Goal: Obtain resource: Download file/media

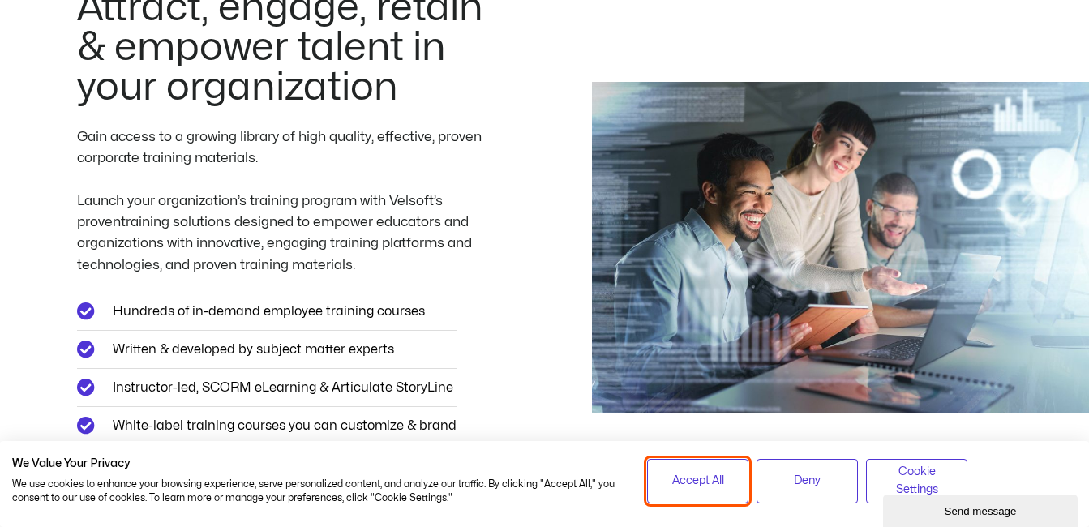
click at [675, 488] on span "Accept All" at bounding box center [699, 481] width 52 height 18
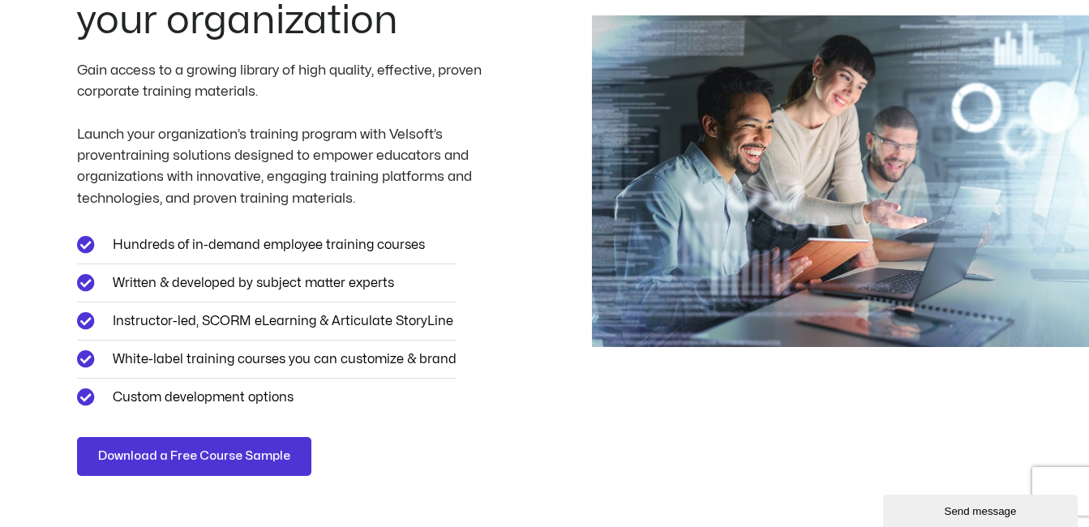
scroll to position [261, 0]
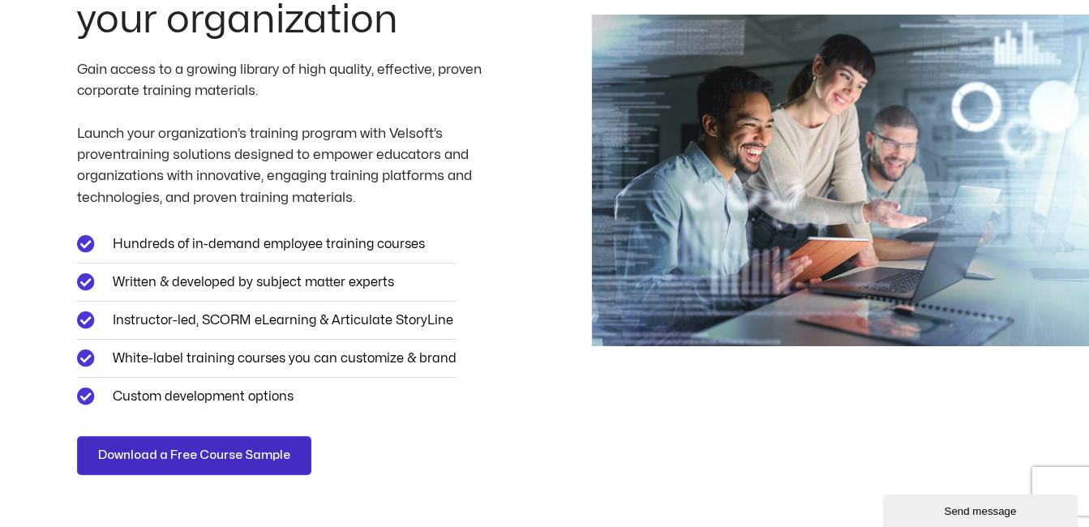
click at [254, 466] on link "Download a Free Course Sample" at bounding box center [194, 455] width 234 height 39
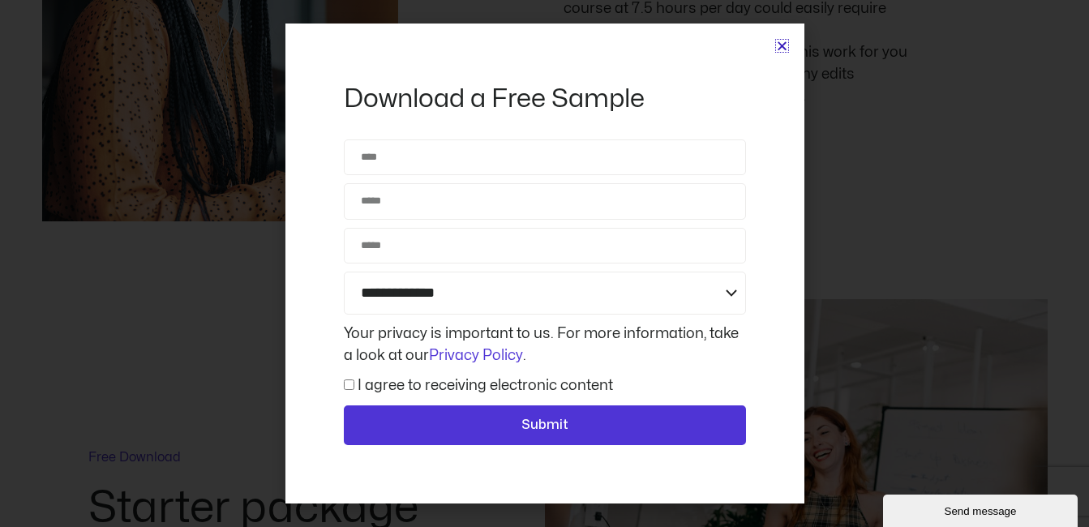
scroll to position [5550, 0]
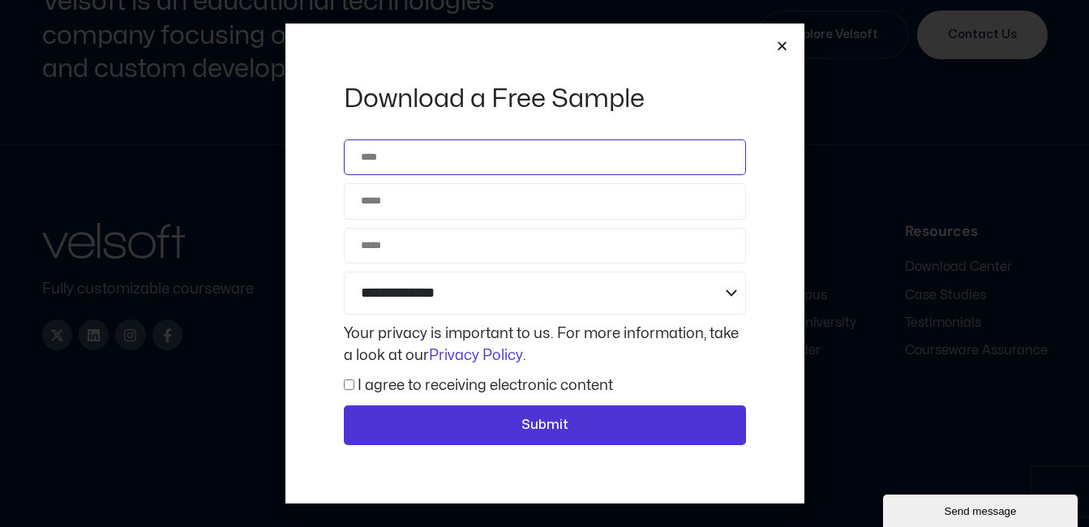
click at [483, 163] on input "Name" at bounding box center [545, 158] width 402 height 36
type input "*******"
type input "**********"
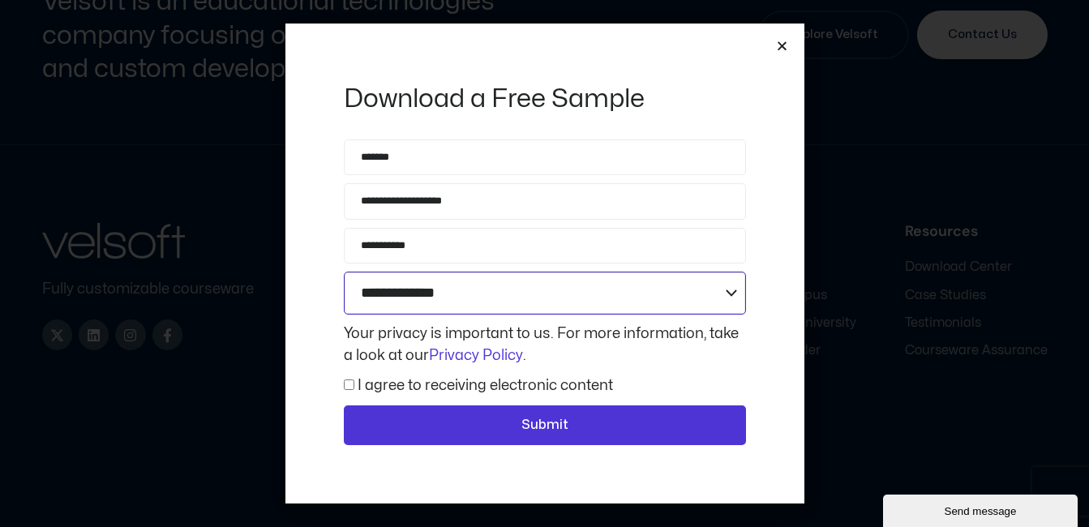
click at [421, 295] on select "**********" at bounding box center [545, 293] width 402 height 43
select select "**********"
click at [344, 272] on select "**********" at bounding box center [545, 293] width 402 height 43
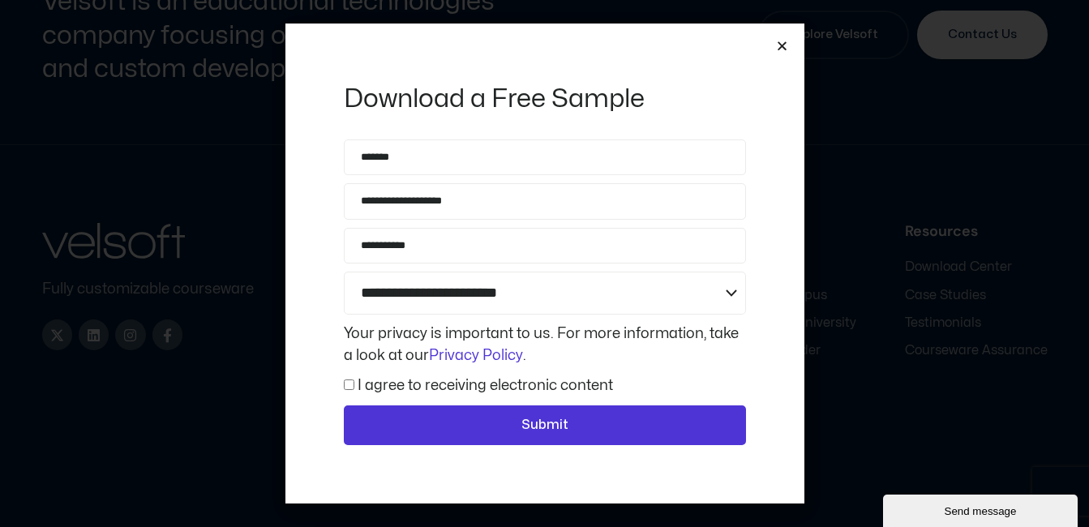
click at [350, 391] on span "I agree to receiving electronic content" at bounding box center [478, 386] width 269 height 22
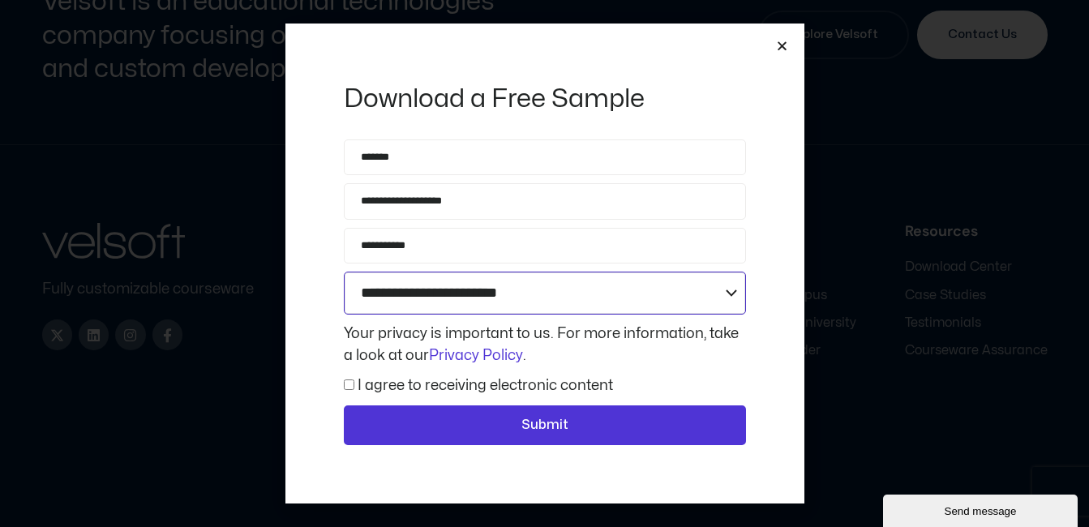
click at [433, 281] on select "**********" at bounding box center [545, 293] width 402 height 43
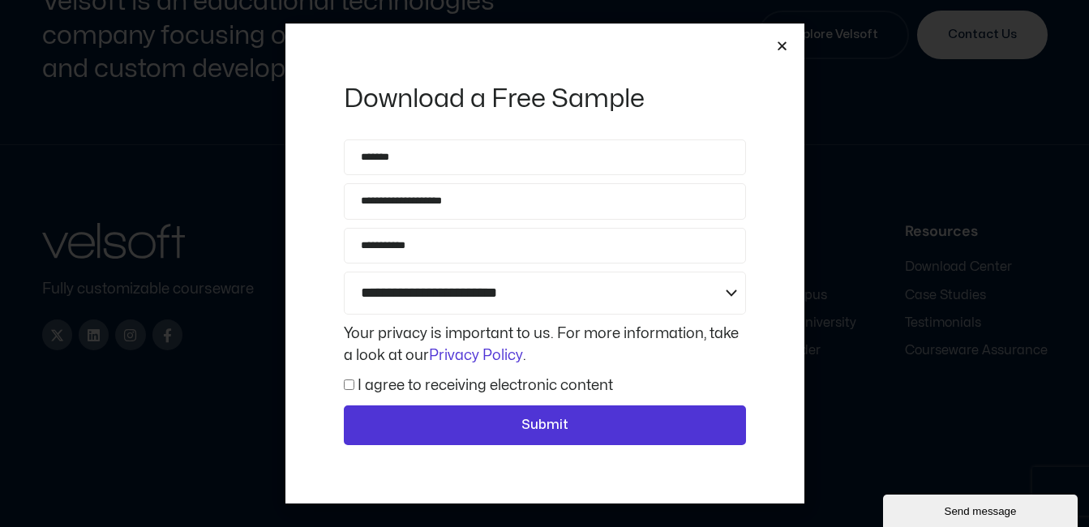
click at [298, 389] on div "**********" at bounding box center [545, 264] width 519 height 481
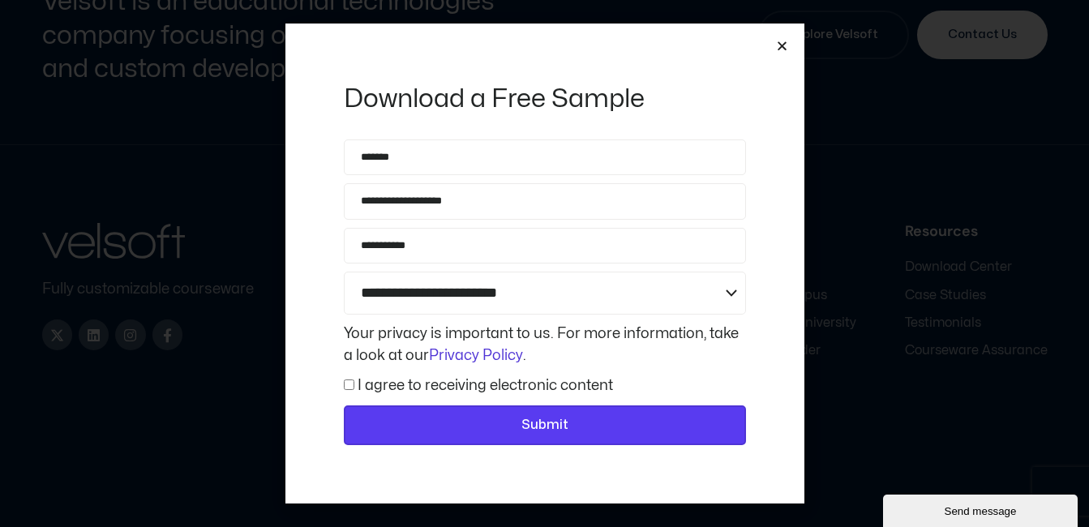
click at [367, 424] on span "Submit" at bounding box center [545, 425] width 360 height 21
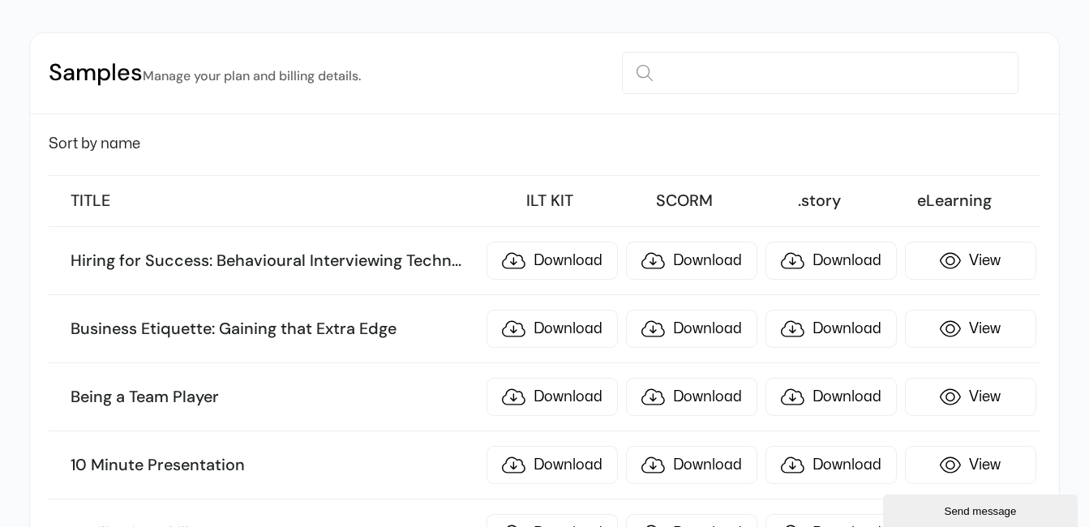
scroll to position [153, 0]
click at [525, 265] on link "Download" at bounding box center [552, 260] width 131 height 38
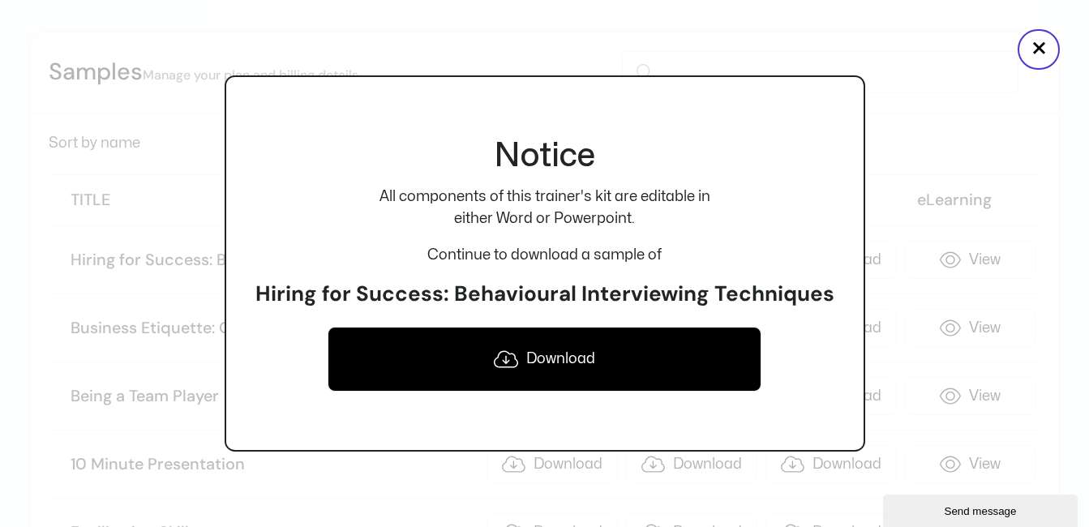
click at [501, 368] on icon at bounding box center [506, 359] width 24 height 19
click at [1042, 52] on button "×" at bounding box center [1039, 49] width 42 height 41
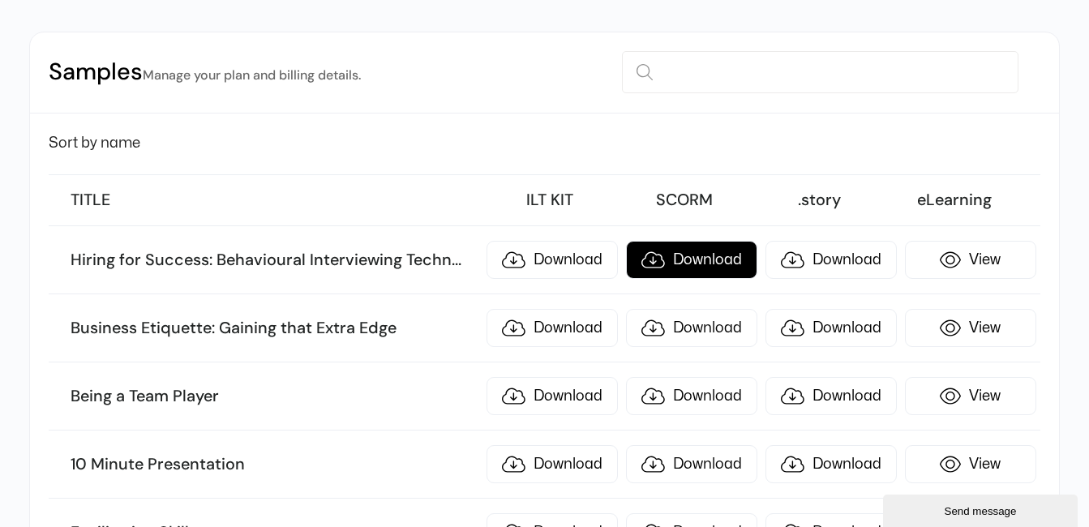
click at [685, 264] on link "Download" at bounding box center [691, 260] width 131 height 38
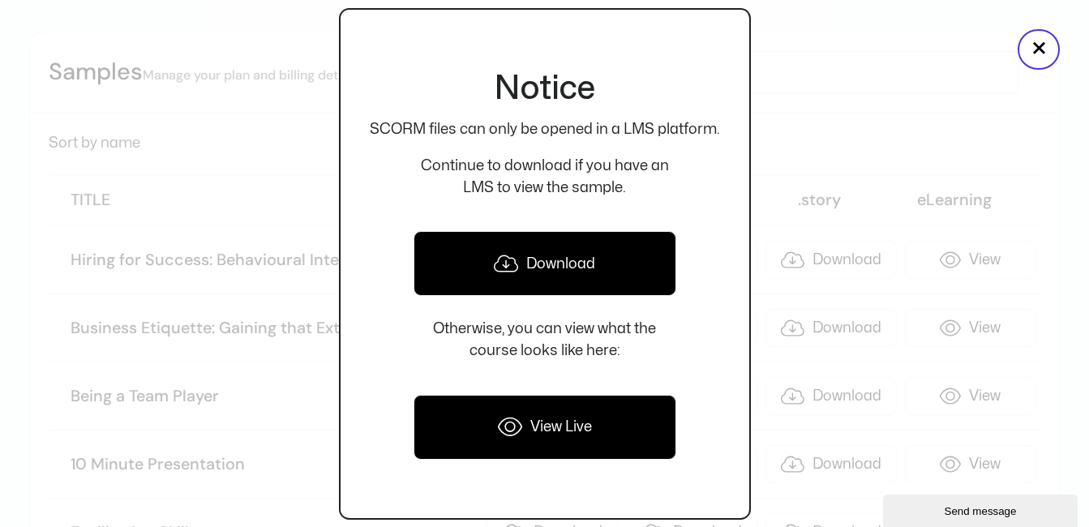
click at [567, 425] on link "View Live" at bounding box center [545, 427] width 263 height 65
click at [594, 242] on link "Download" at bounding box center [545, 263] width 263 height 65
click at [1027, 44] on button "×" at bounding box center [1039, 49] width 42 height 41
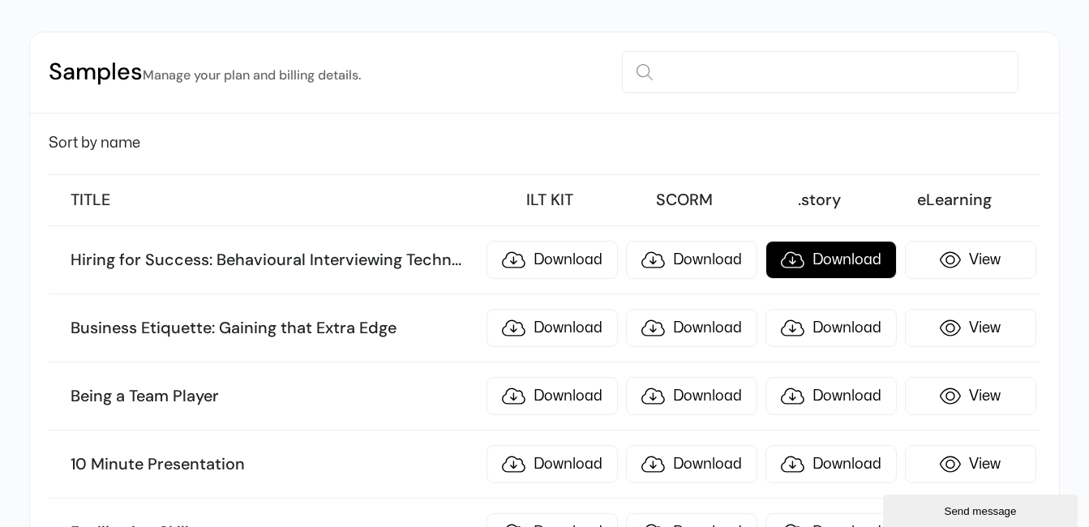
click at [861, 257] on link "Download" at bounding box center [831, 260] width 131 height 38
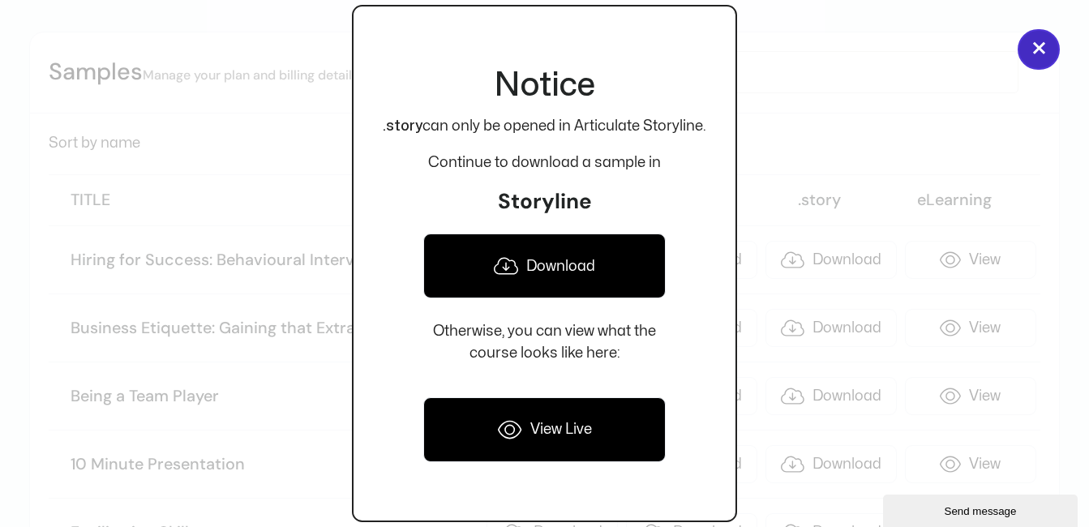
click at [1035, 54] on button "×" at bounding box center [1039, 49] width 42 height 41
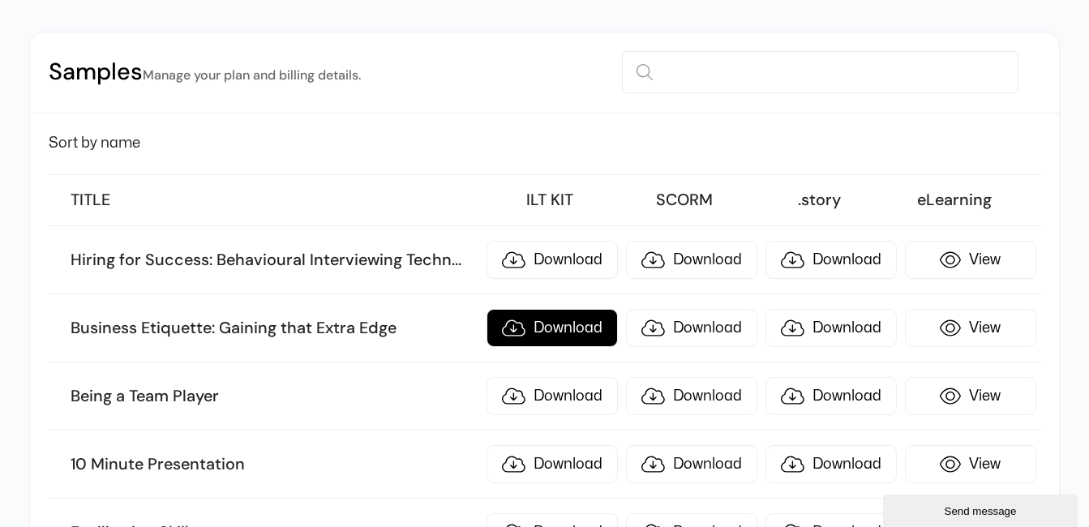
click at [595, 325] on link "Download" at bounding box center [552, 328] width 131 height 38
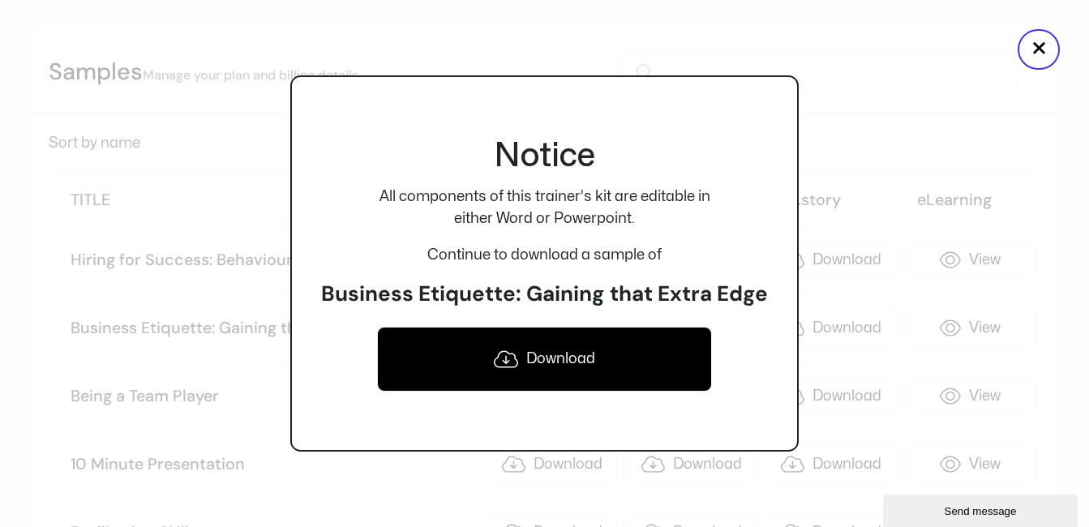
click at [566, 367] on link "Download" at bounding box center [544, 359] width 335 height 65
click at [1036, 42] on button "×" at bounding box center [1039, 49] width 42 height 41
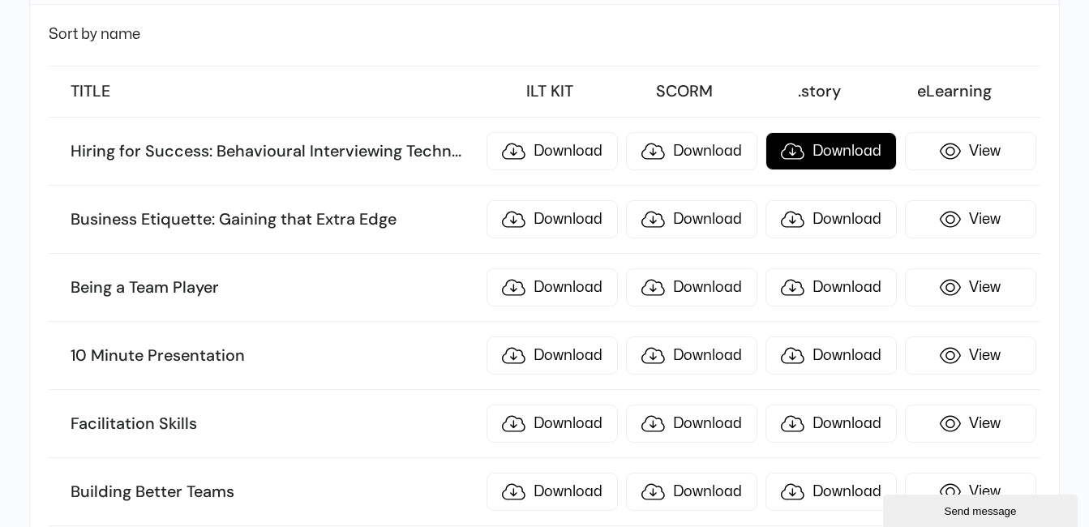
scroll to position [271, 0]
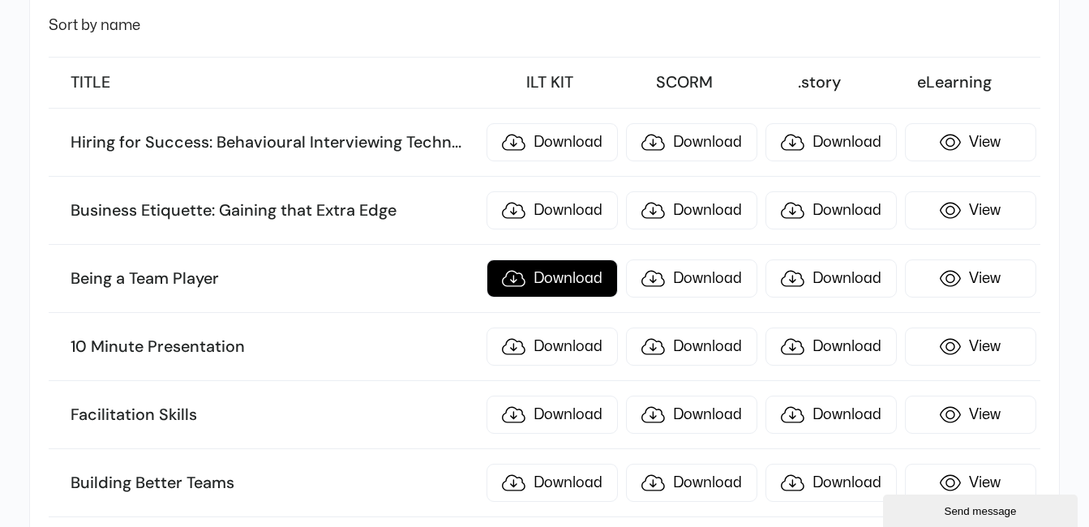
click at [581, 290] on link "Download" at bounding box center [552, 279] width 131 height 38
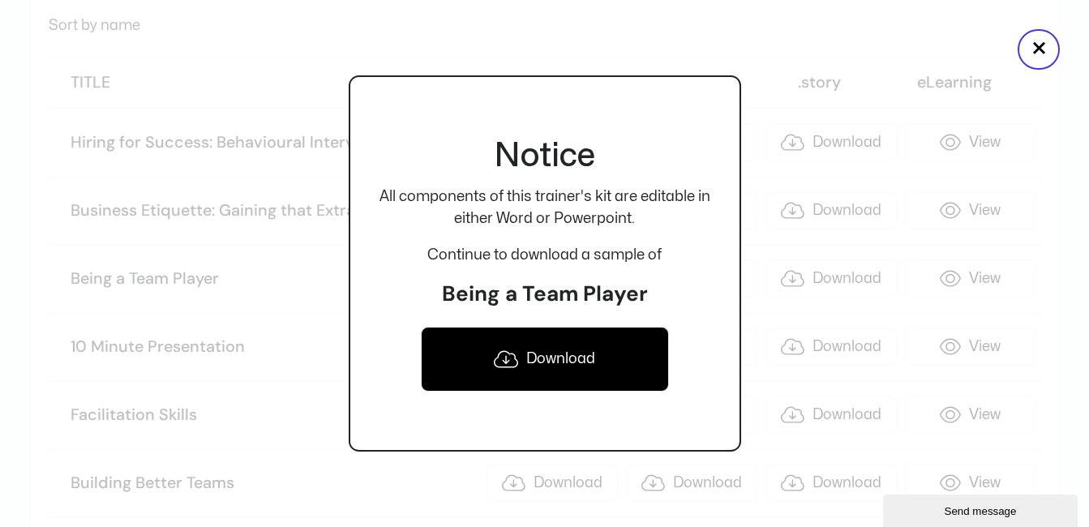
click at [521, 364] on link "Download" at bounding box center [545, 359] width 248 height 65
click at [1032, 42] on button "×" at bounding box center [1039, 49] width 42 height 41
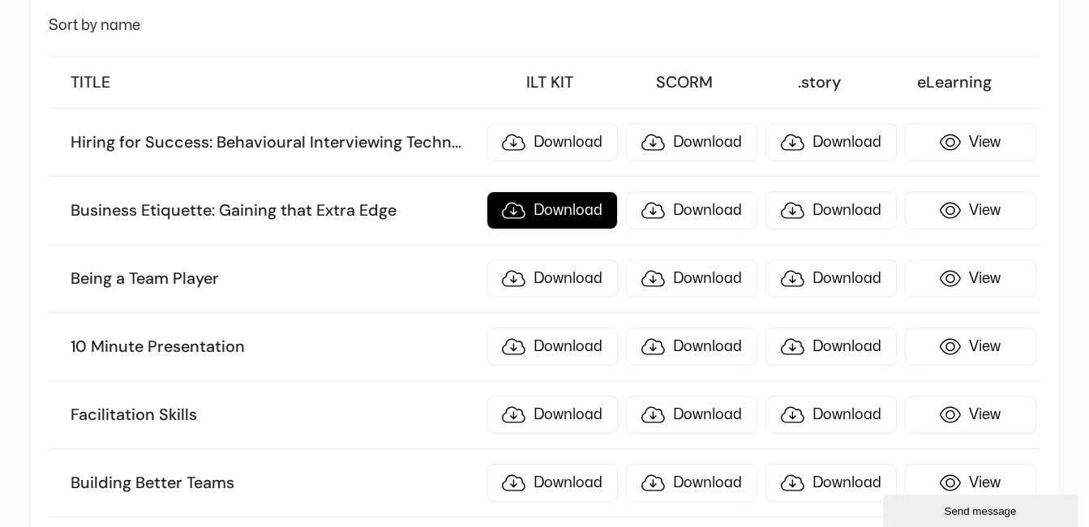
click at [548, 209] on link "Download" at bounding box center [552, 210] width 131 height 38
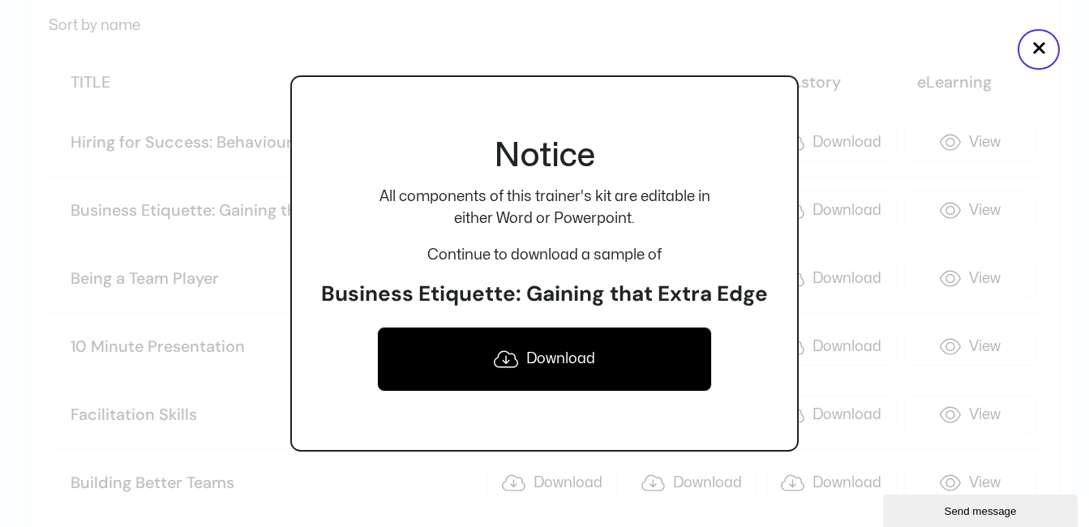
click at [510, 375] on link "Download" at bounding box center [544, 359] width 335 height 65
click at [1030, 56] on button "×" at bounding box center [1039, 49] width 42 height 41
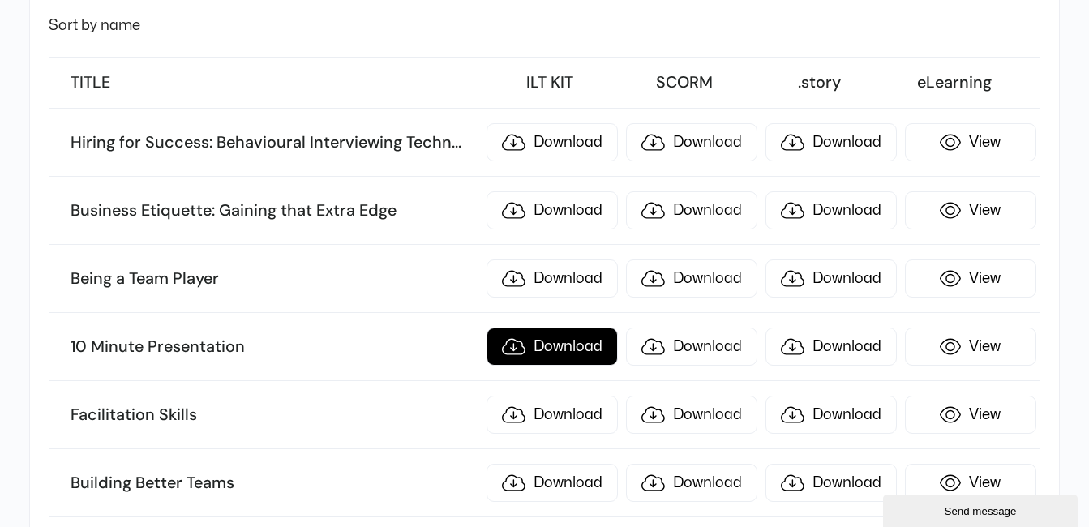
click at [544, 341] on link "Download" at bounding box center [552, 347] width 131 height 38
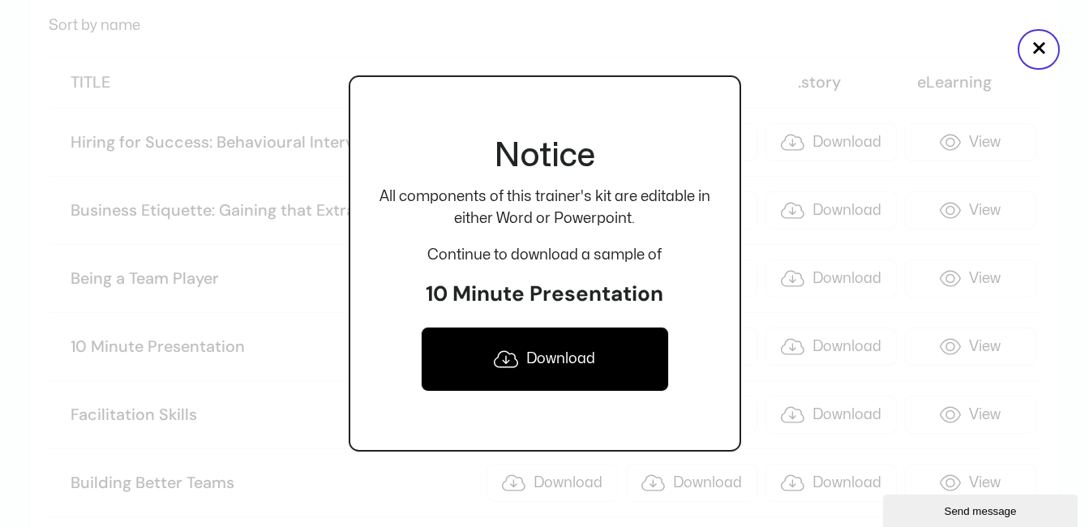
click at [531, 356] on link "Download" at bounding box center [545, 359] width 248 height 65
click at [1016, 54] on div at bounding box center [544, 263] width 1089 height 527
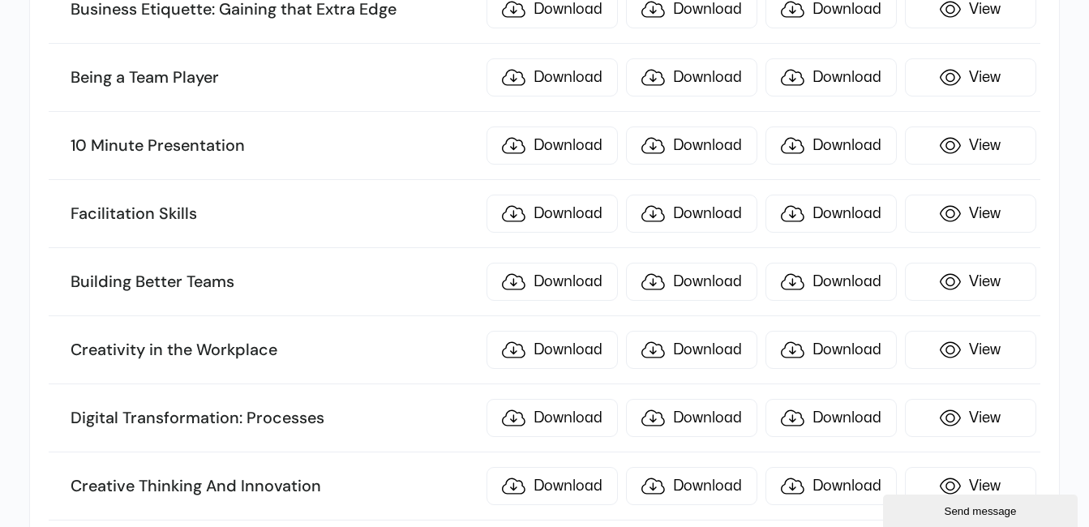
scroll to position [474, 0]
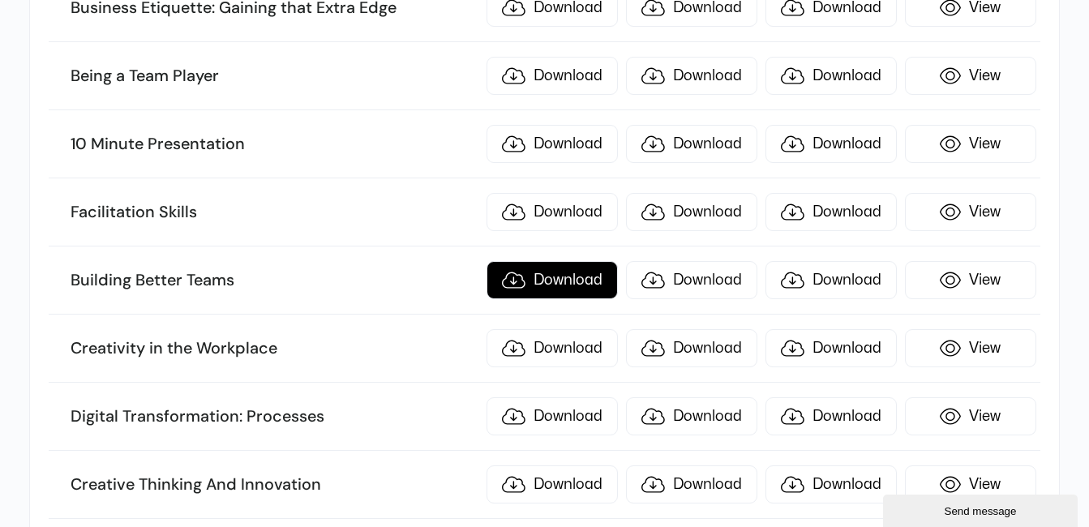
click at [537, 276] on link "Download" at bounding box center [552, 280] width 131 height 38
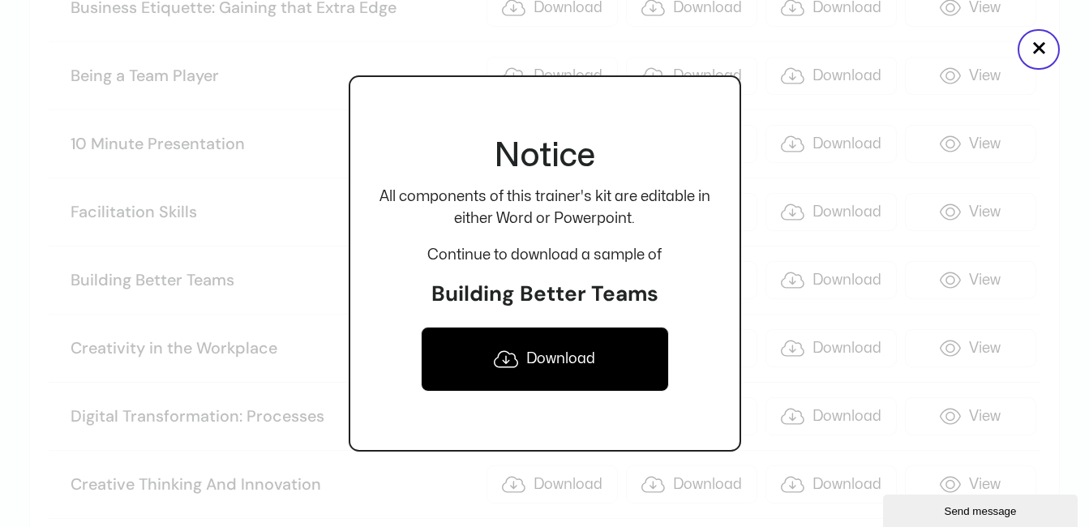
click at [515, 350] on icon at bounding box center [506, 359] width 24 height 19
click at [1038, 48] on button "×" at bounding box center [1039, 49] width 42 height 41
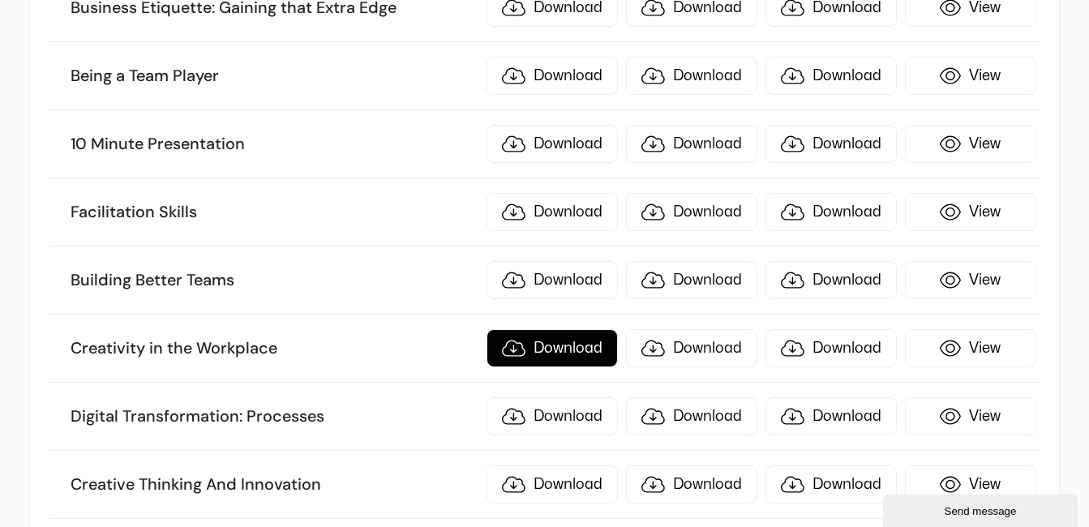
click at [540, 350] on link "Download" at bounding box center [552, 348] width 131 height 38
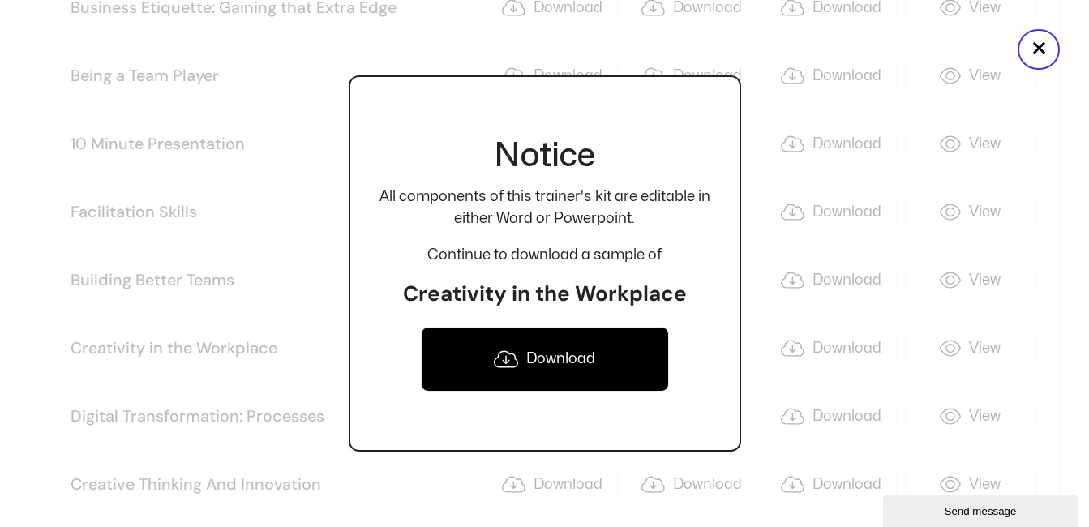
click at [540, 350] on link "Download" at bounding box center [545, 359] width 248 height 65
click at [1036, 52] on button "×" at bounding box center [1039, 49] width 42 height 41
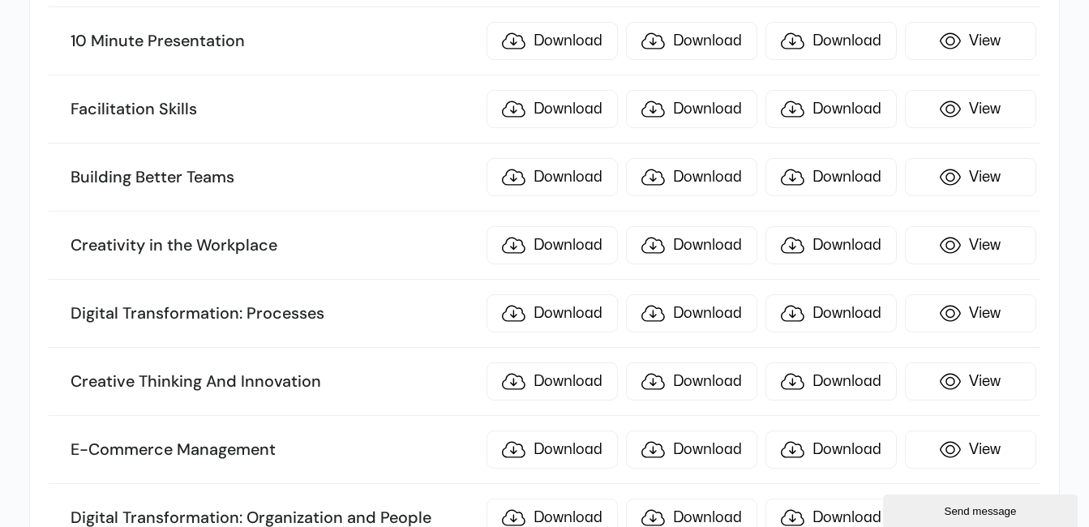
scroll to position [578, 0]
click at [554, 323] on link "Download" at bounding box center [552, 313] width 131 height 38
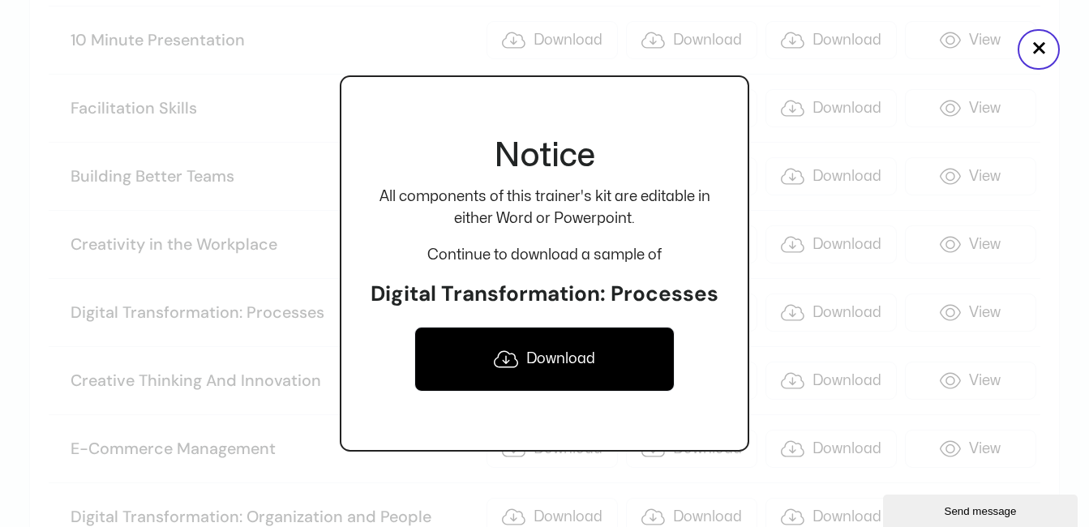
click at [539, 359] on link "Download" at bounding box center [545, 359] width 261 height 65
click at [1030, 45] on button "×" at bounding box center [1039, 49] width 42 height 41
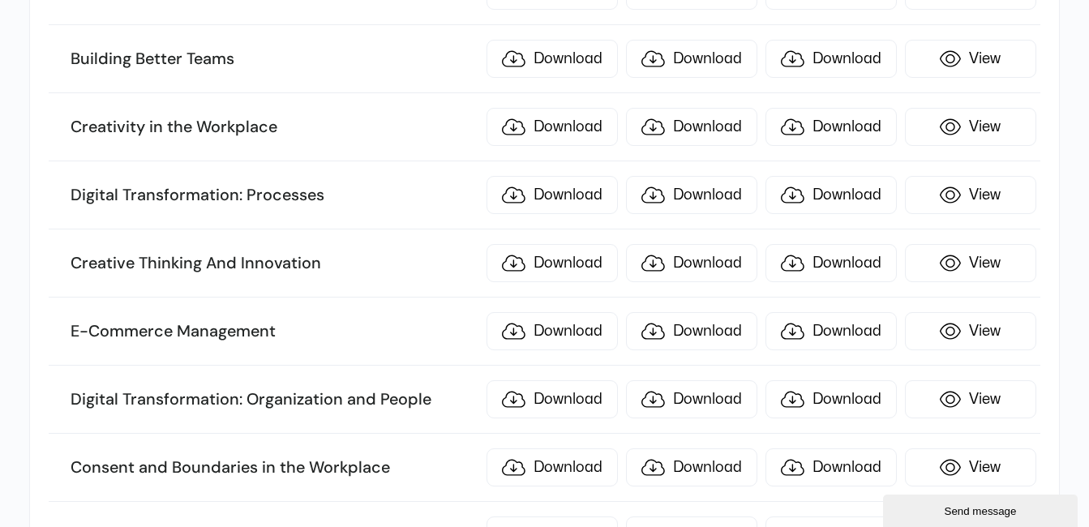
scroll to position [696, 0]
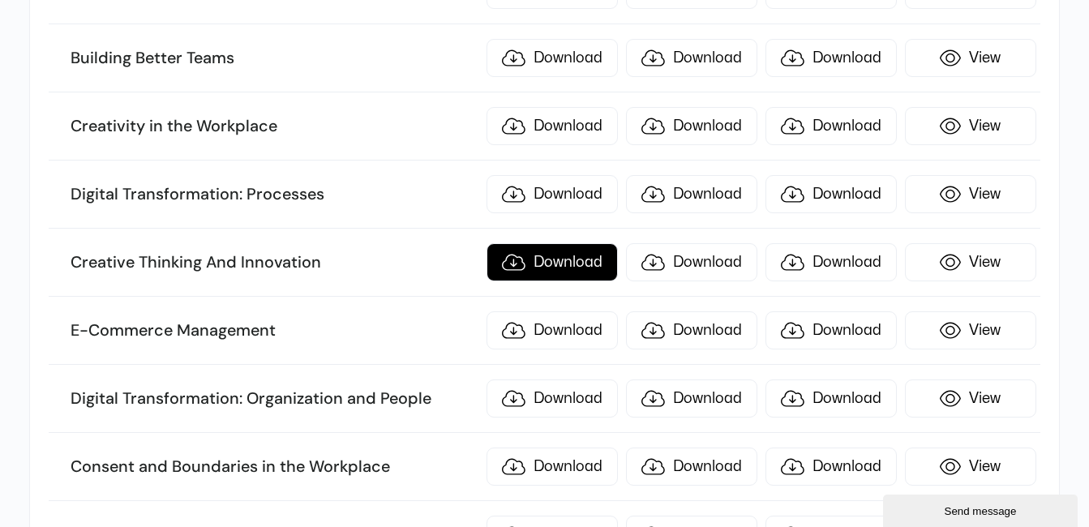
click at [590, 271] on link "Download" at bounding box center [552, 262] width 131 height 38
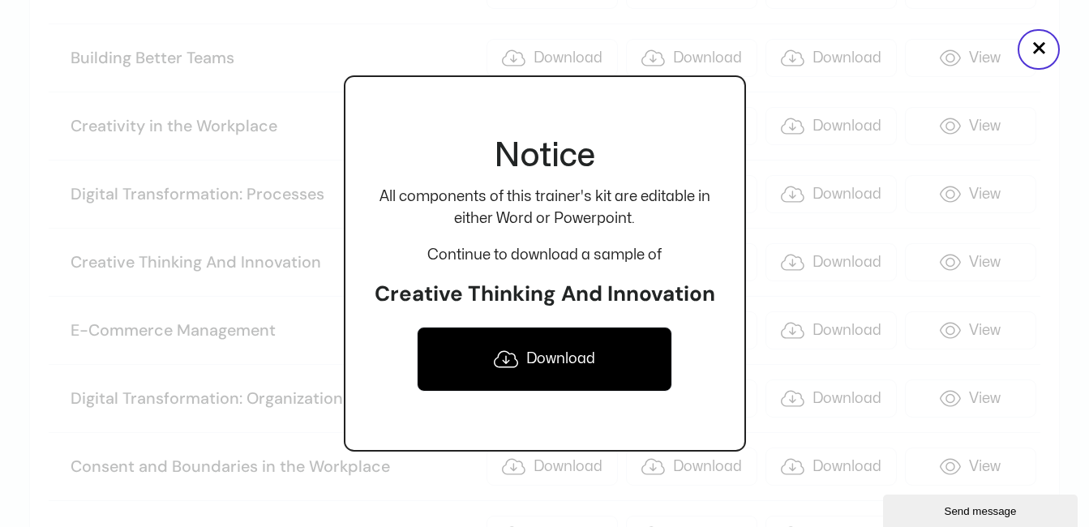
click at [556, 350] on link "Download" at bounding box center [545, 359] width 256 height 65
click at [1035, 62] on button "×" at bounding box center [1039, 49] width 42 height 41
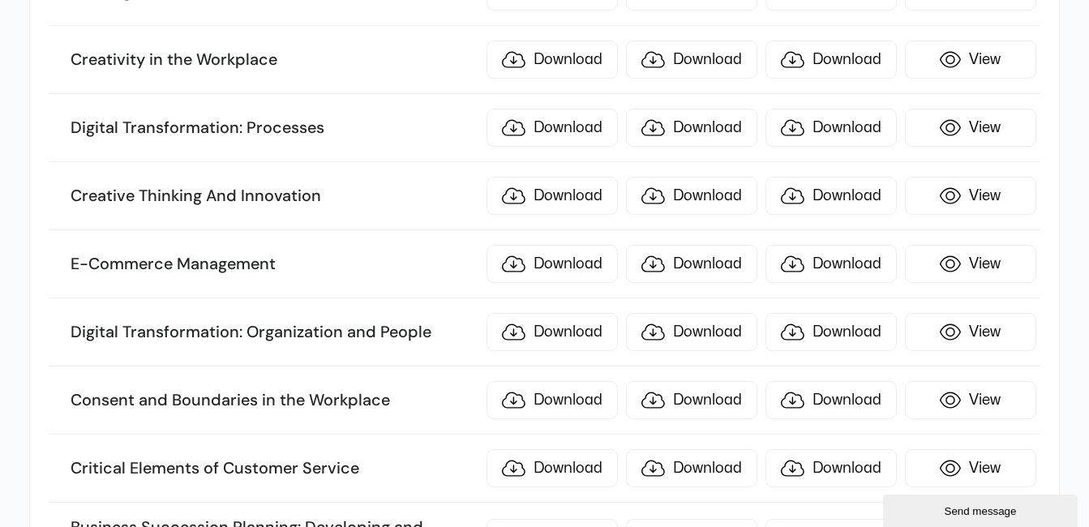
scroll to position [763, 0]
click at [553, 277] on link "Download" at bounding box center [552, 263] width 131 height 38
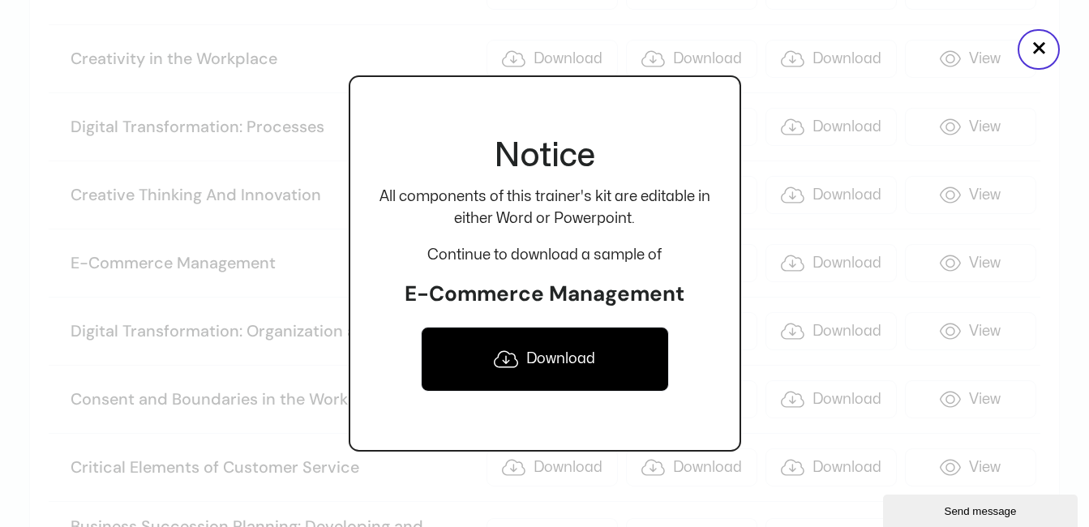
click at [518, 373] on link "Download" at bounding box center [545, 359] width 248 height 65
click at [1030, 54] on button "×" at bounding box center [1039, 49] width 42 height 41
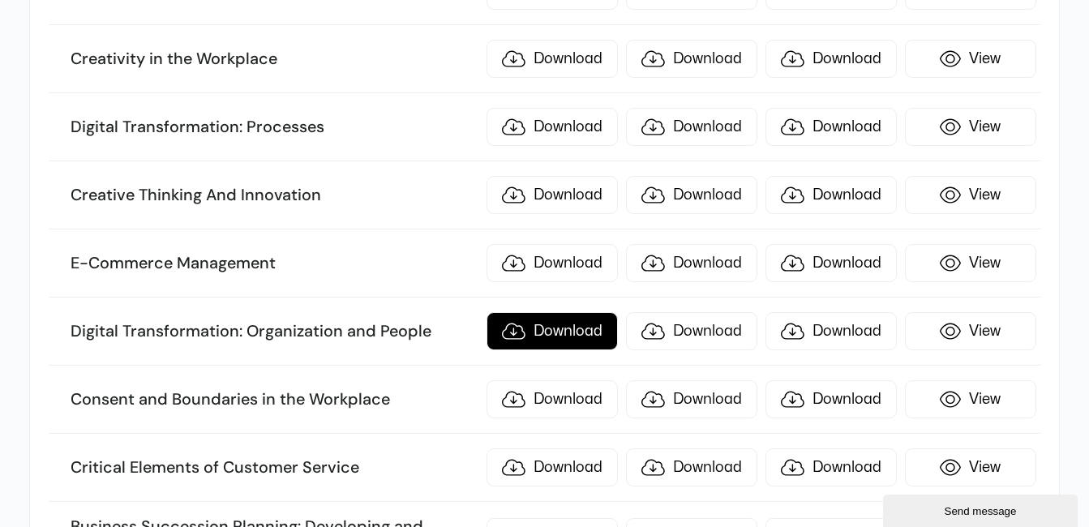
click at [553, 345] on link "Download" at bounding box center [552, 331] width 131 height 38
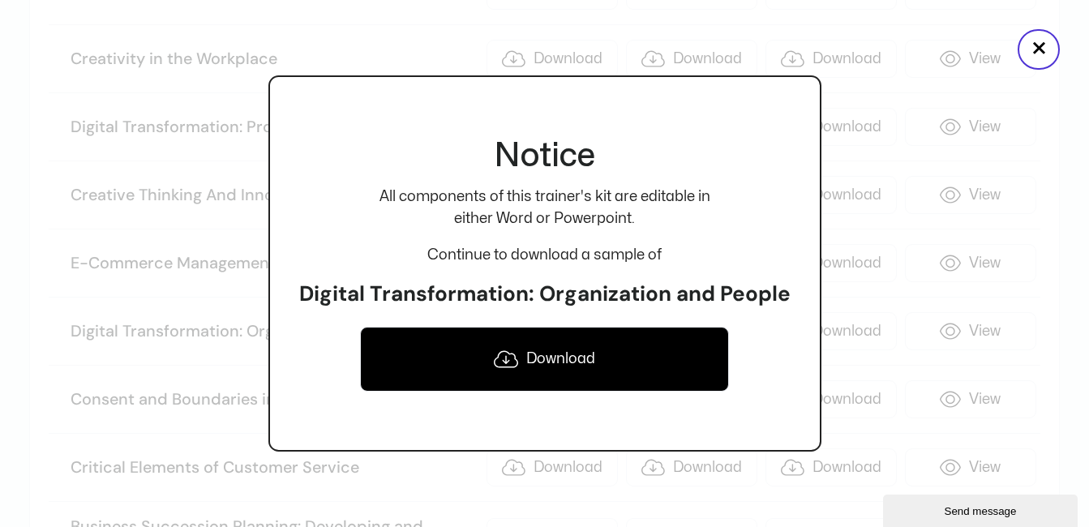
click at [522, 364] on link "Download" at bounding box center [544, 359] width 369 height 65
click at [1047, 62] on button "×" at bounding box center [1039, 49] width 42 height 41
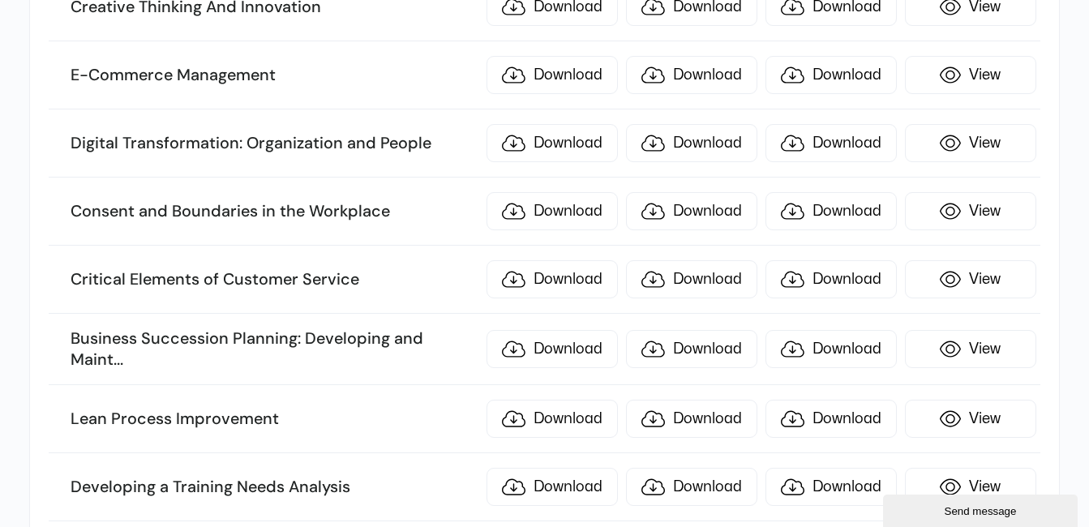
scroll to position [952, 0]
click at [557, 225] on link "Download" at bounding box center [552, 210] width 131 height 38
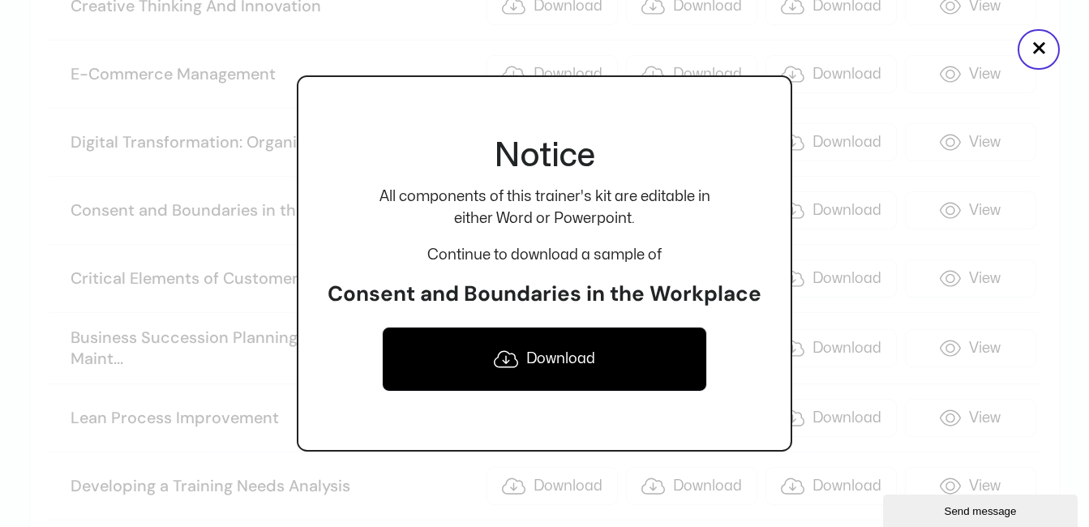
click at [467, 375] on link "Download" at bounding box center [544, 359] width 325 height 65
click at [1025, 44] on button "×" at bounding box center [1039, 49] width 42 height 41
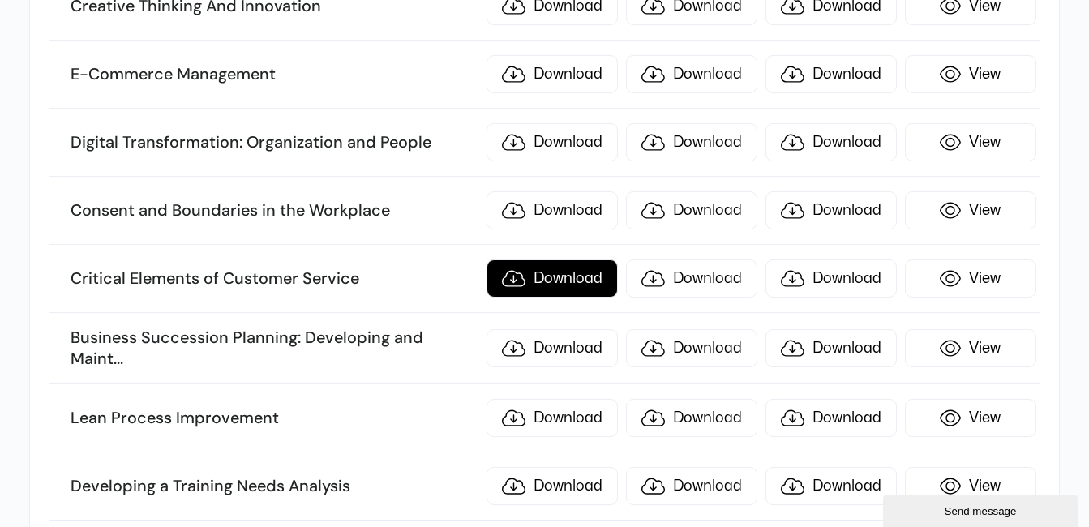
click at [541, 292] on link "Download" at bounding box center [552, 279] width 131 height 38
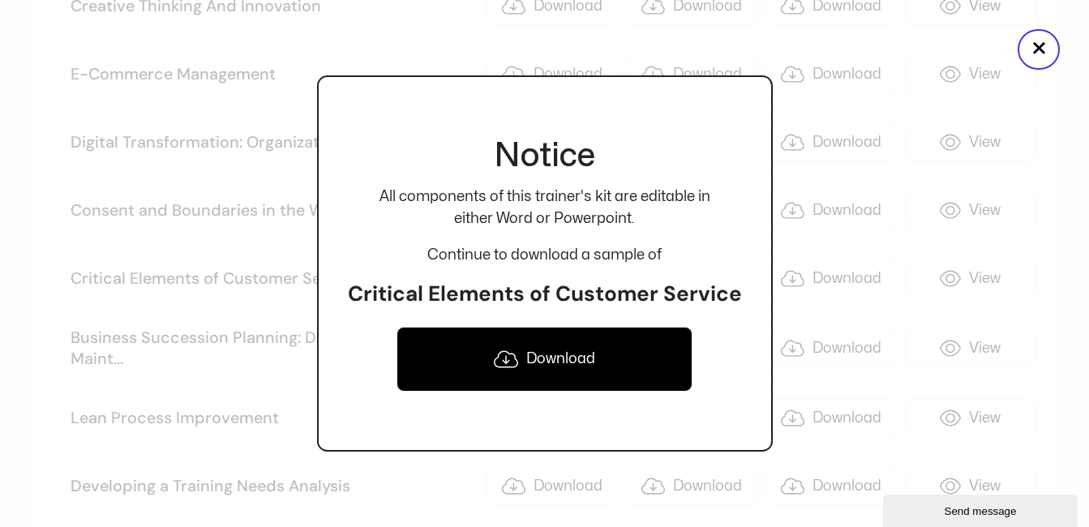
click at [569, 336] on link "Download" at bounding box center [545, 359] width 296 height 65
click at [1034, 37] on button "×" at bounding box center [1039, 49] width 42 height 41
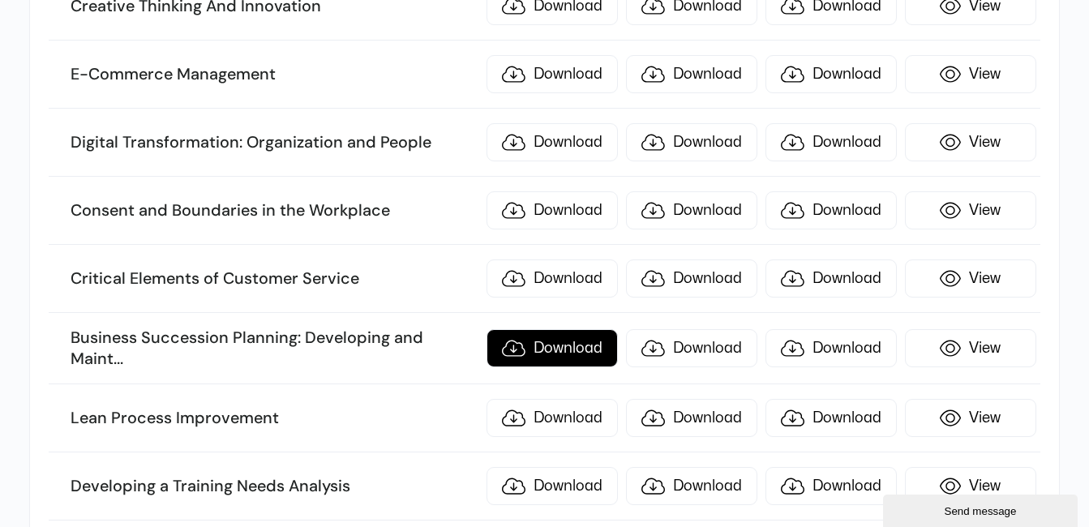
click at [538, 342] on link "Download" at bounding box center [552, 348] width 131 height 38
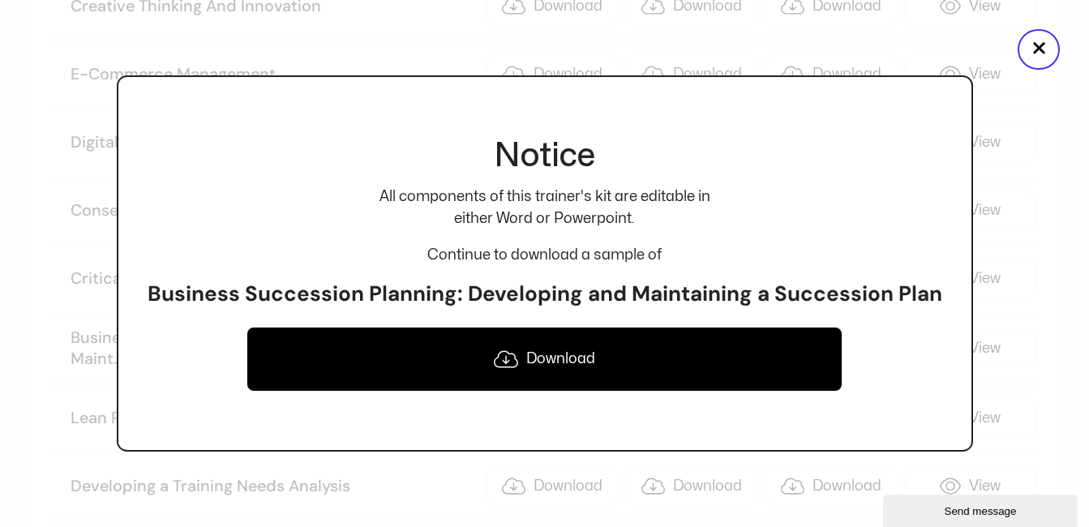
click at [521, 380] on link "Download" at bounding box center [545, 359] width 596 height 65
click at [1037, 40] on button "×" at bounding box center [1039, 49] width 42 height 41
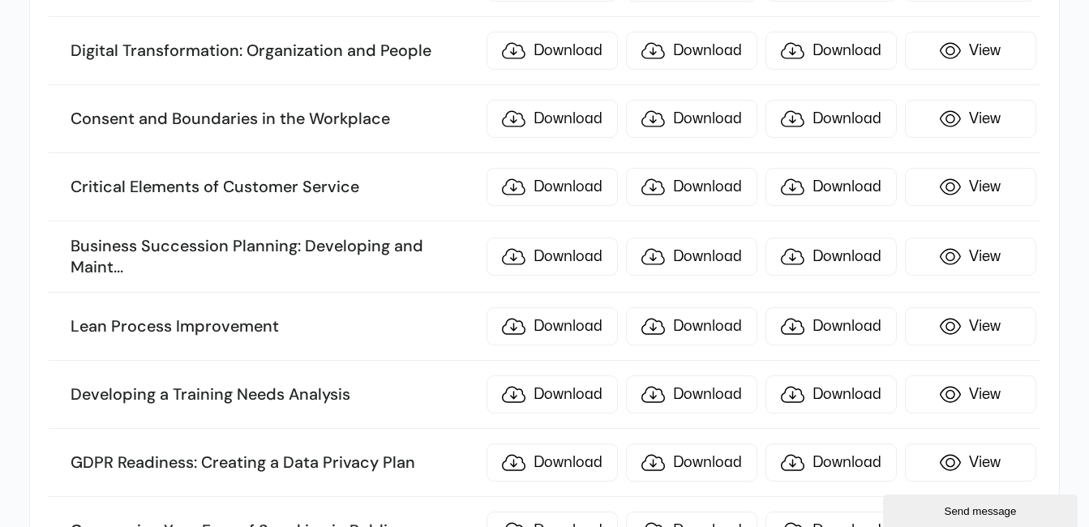
scroll to position [1045, 0]
click at [566, 326] on link "Download" at bounding box center [552, 326] width 131 height 38
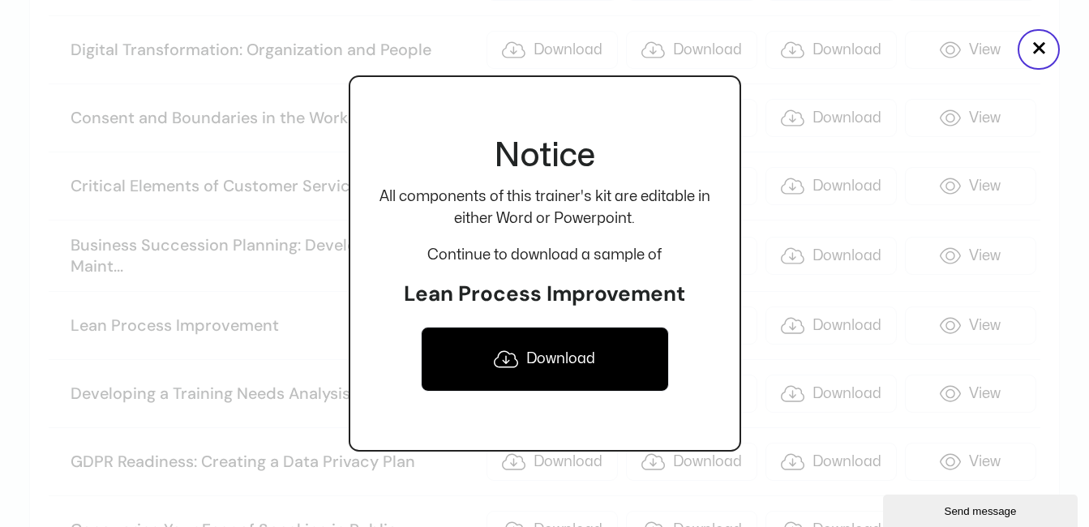
click at [552, 350] on link "Download" at bounding box center [545, 359] width 248 height 65
click at [1031, 40] on button "×" at bounding box center [1039, 49] width 42 height 41
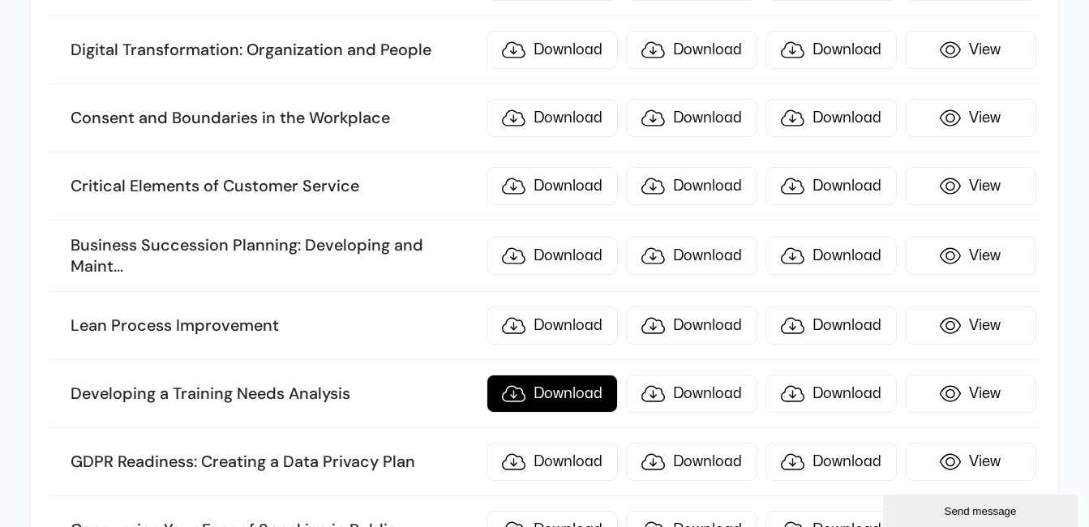
click at [542, 385] on link "Download" at bounding box center [552, 394] width 131 height 38
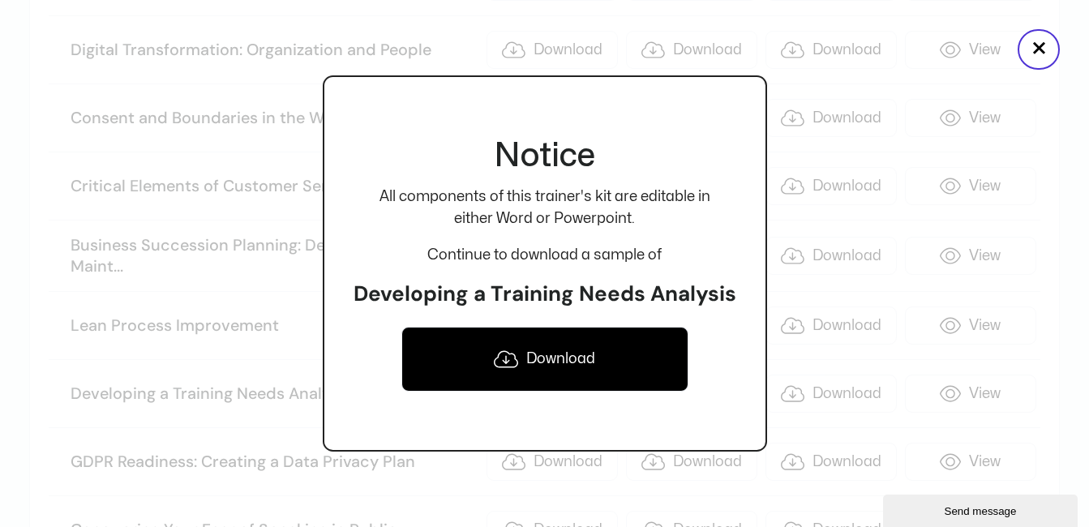
click at [542, 361] on link "Download" at bounding box center [545, 359] width 287 height 65
click at [1029, 54] on button "×" at bounding box center [1039, 49] width 42 height 41
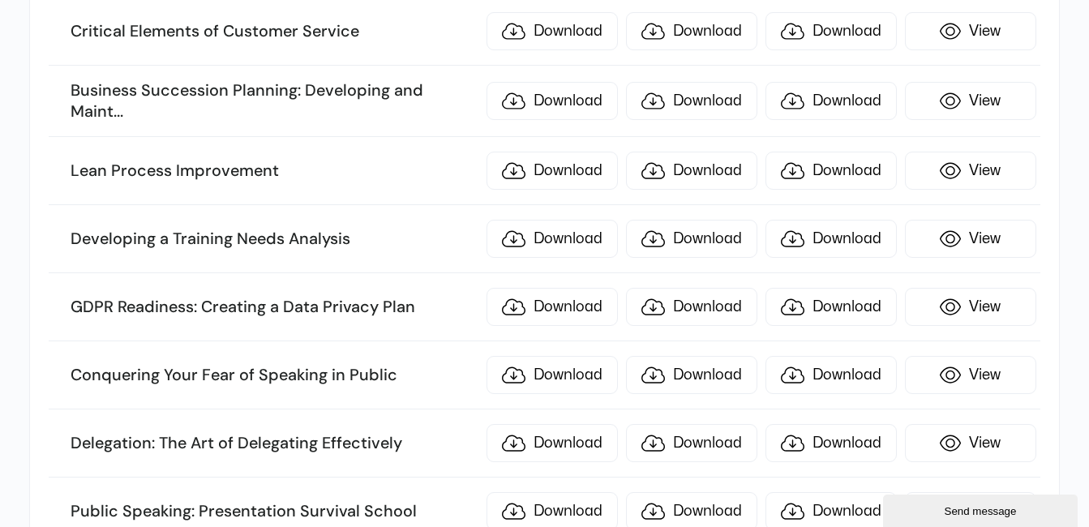
scroll to position [1201, 0]
click at [569, 308] on link "Download" at bounding box center [552, 306] width 131 height 38
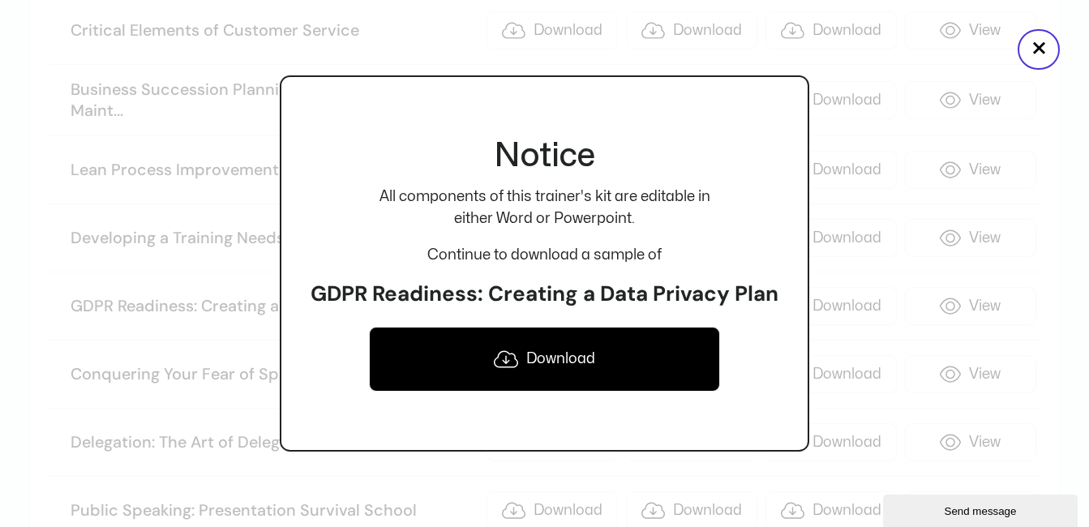
click at [542, 361] on link "Download" at bounding box center [544, 359] width 351 height 65
click at [1038, 40] on button "×" at bounding box center [1039, 49] width 42 height 41
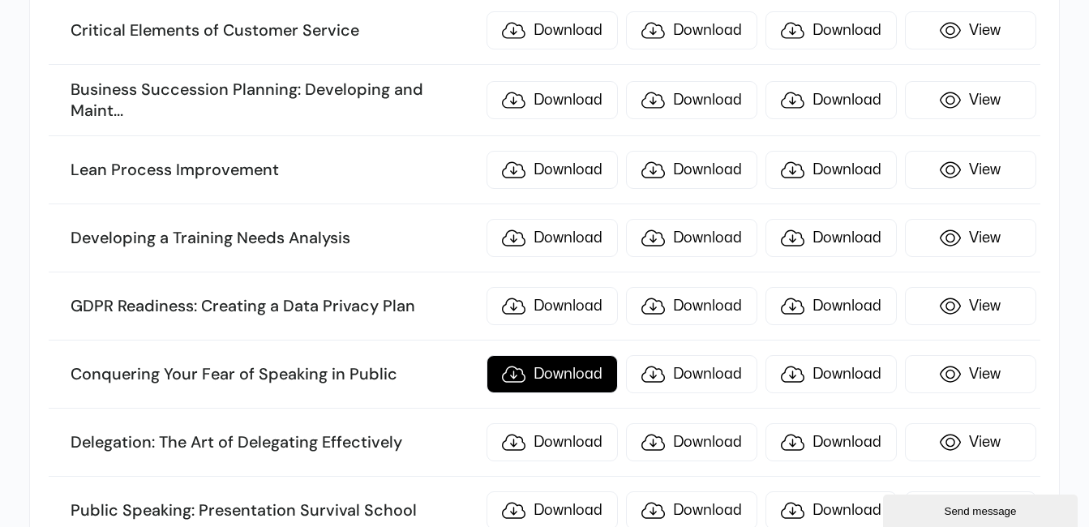
click at [550, 385] on link "Download" at bounding box center [552, 374] width 131 height 38
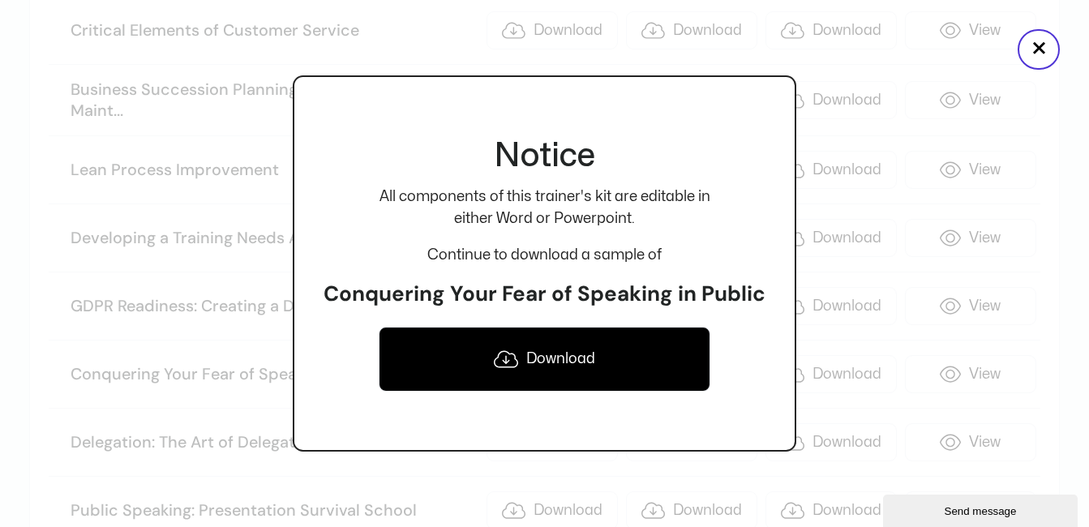
click at [555, 376] on link "Download" at bounding box center [545, 359] width 332 height 65
click at [1032, 48] on button "×" at bounding box center [1039, 49] width 42 height 41
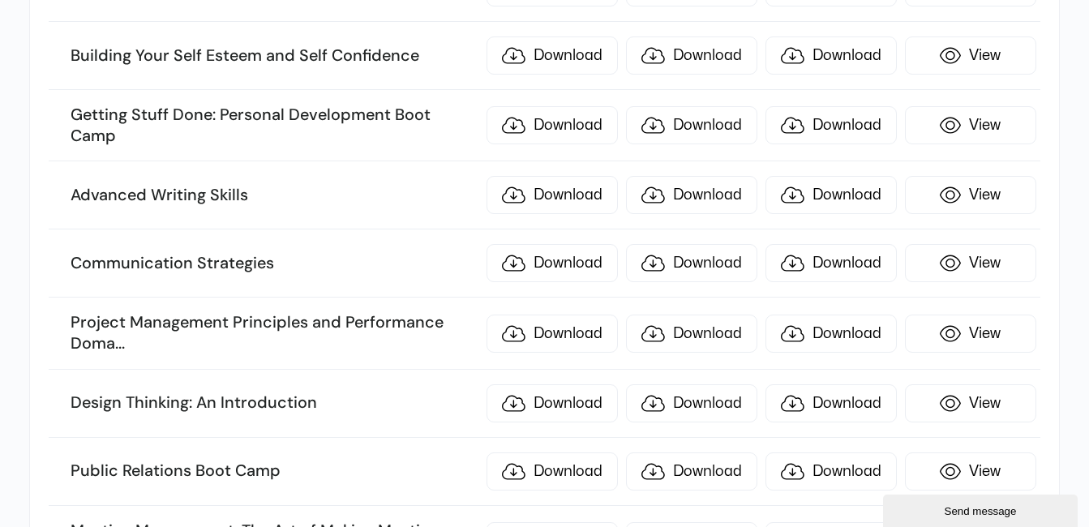
scroll to position [3787, 0]
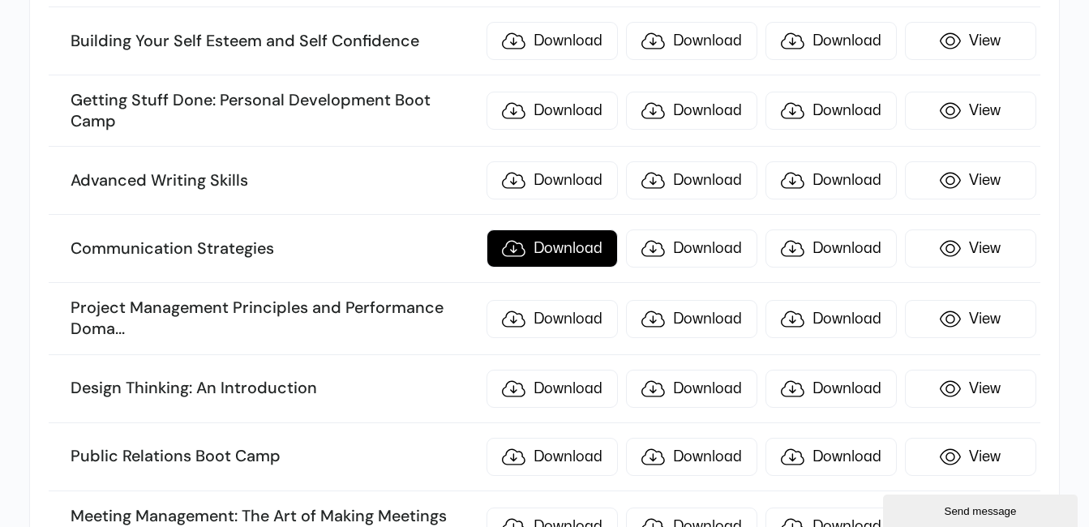
click at [551, 234] on link "Download" at bounding box center [552, 249] width 131 height 38
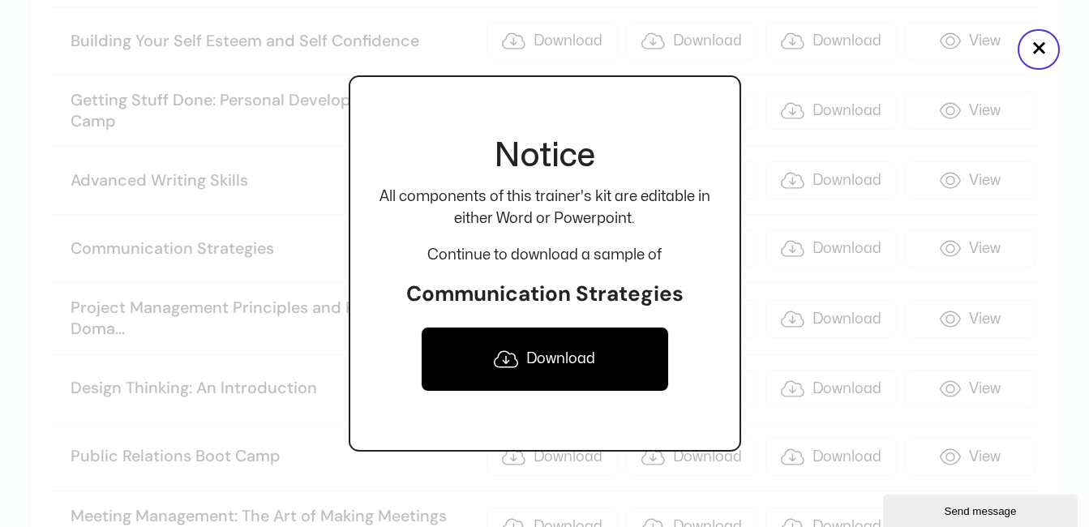
click at [488, 380] on link "Download" at bounding box center [545, 359] width 248 height 65
click at [1036, 41] on button "×" at bounding box center [1039, 49] width 42 height 41
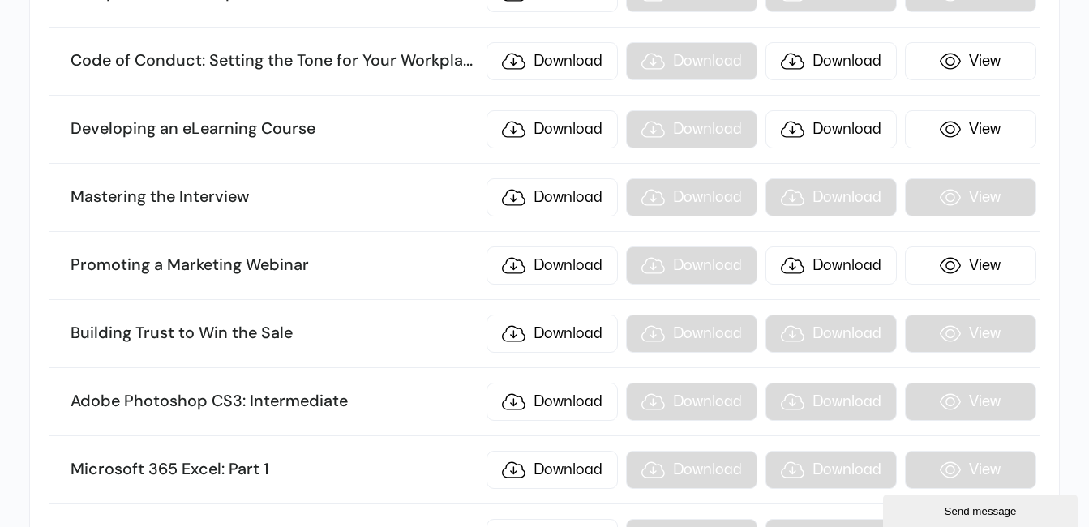
scroll to position [9788, 0]
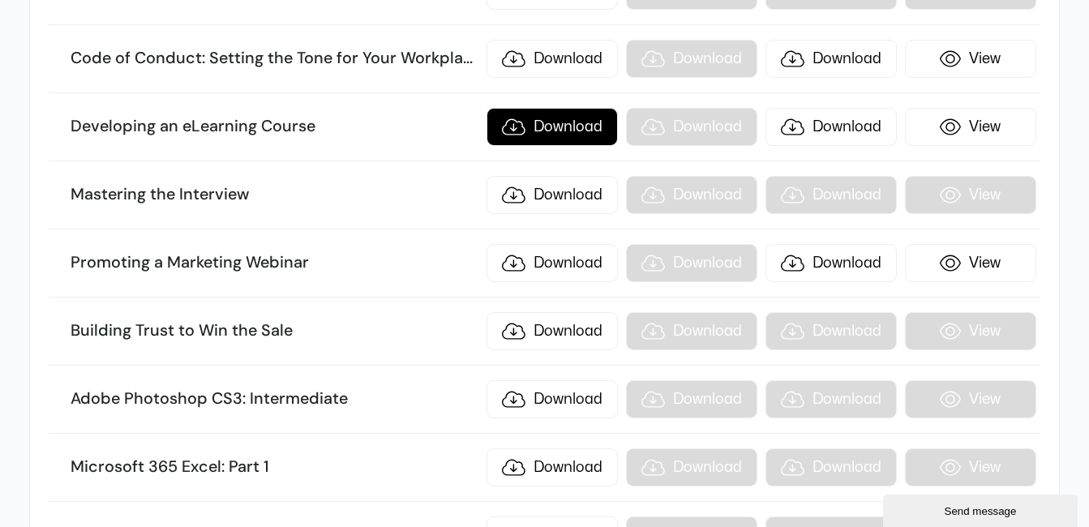
click at [590, 117] on link "Download" at bounding box center [552, 127] width 131 height 38
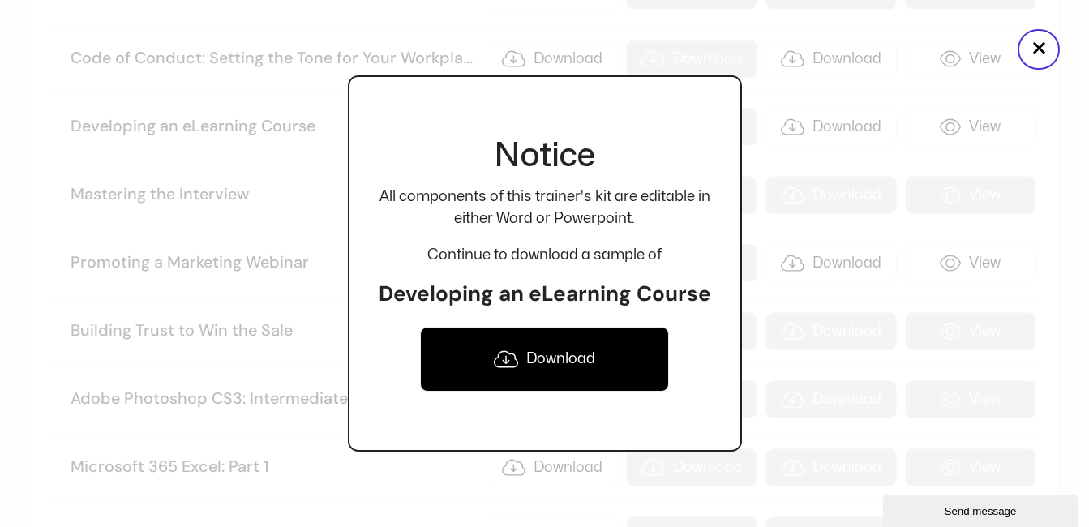
click at [498, 377] on link "Download" at bounding box center [545, 359] width 250 height 65
click at [1034, 58] on button "×" at bounding box center [1039, 49] width 42 height 41
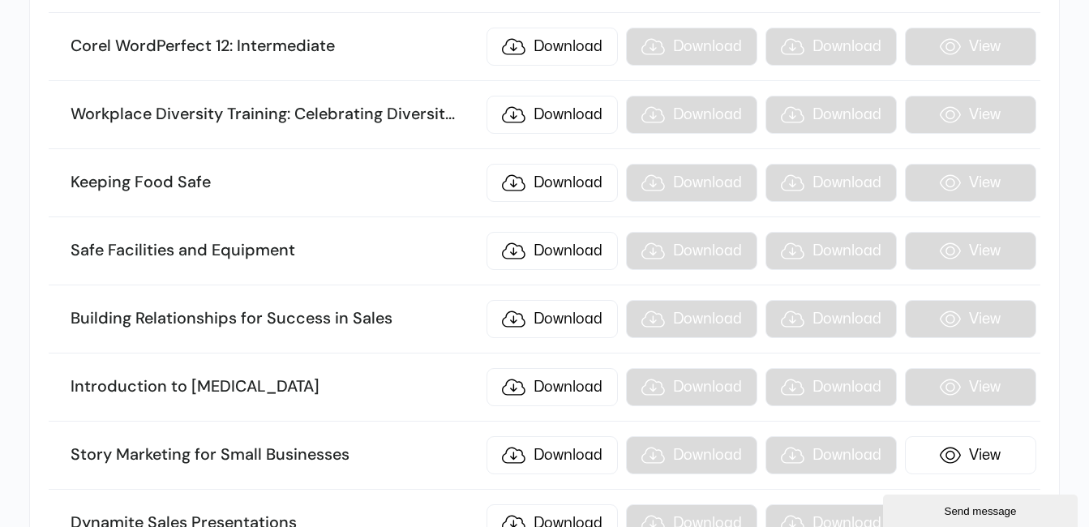
scroll to position [16213, 0]
